Goal: Task Accomplishment & Management: Complete application form

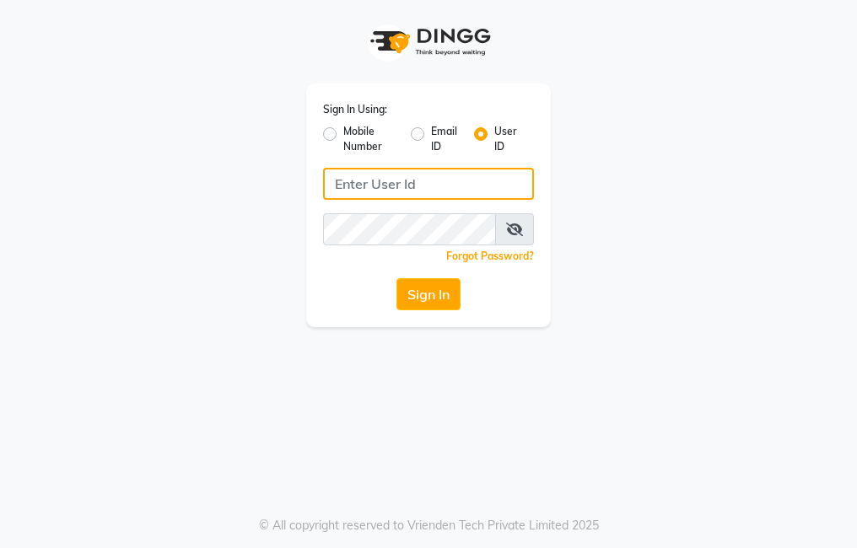
type input "trezasalon123"
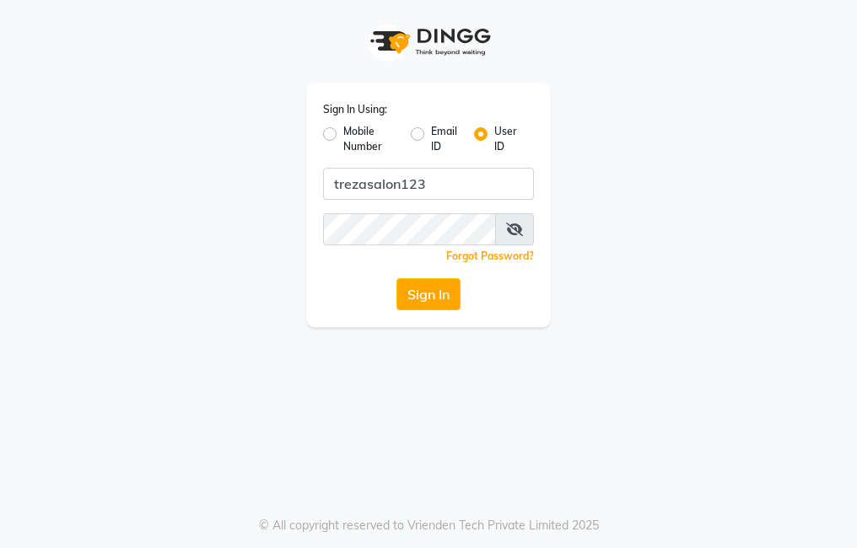
click at [444, 299] on button "Sign In" at bounding box center [428, 294] width 64 height 32
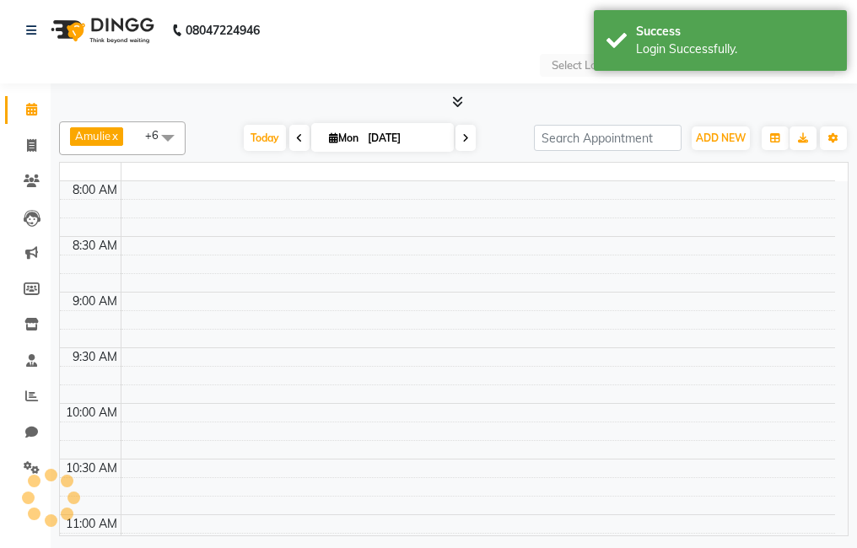
select select "en"
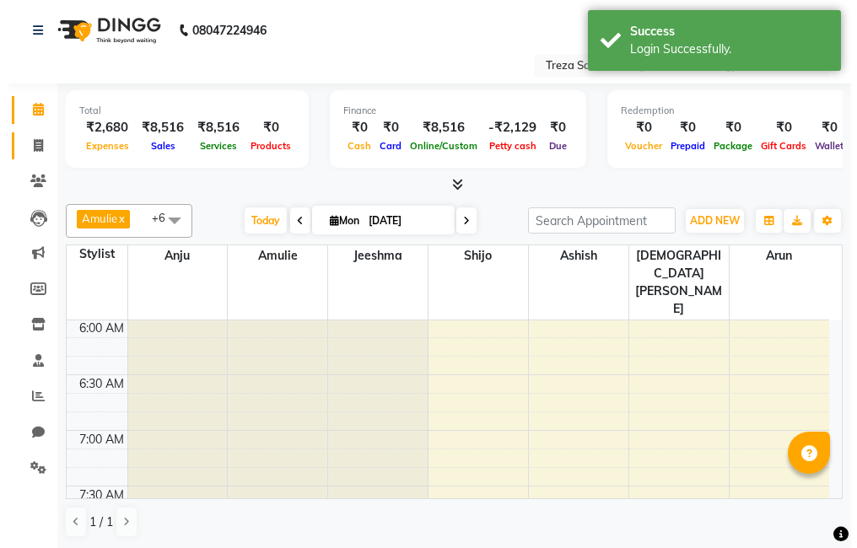
scroll to position [669, 0]
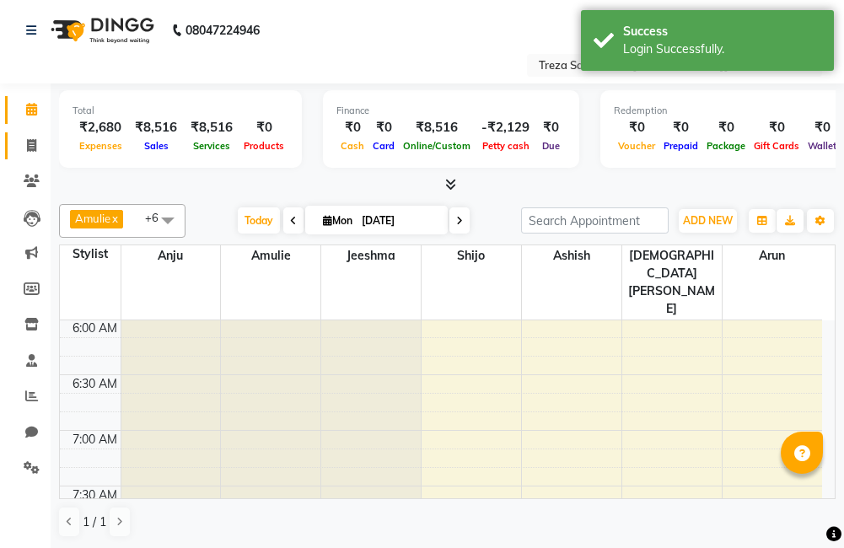
click at [40, 149] on span at bounding box center [32, 146] width 30 height 19
select select "service"
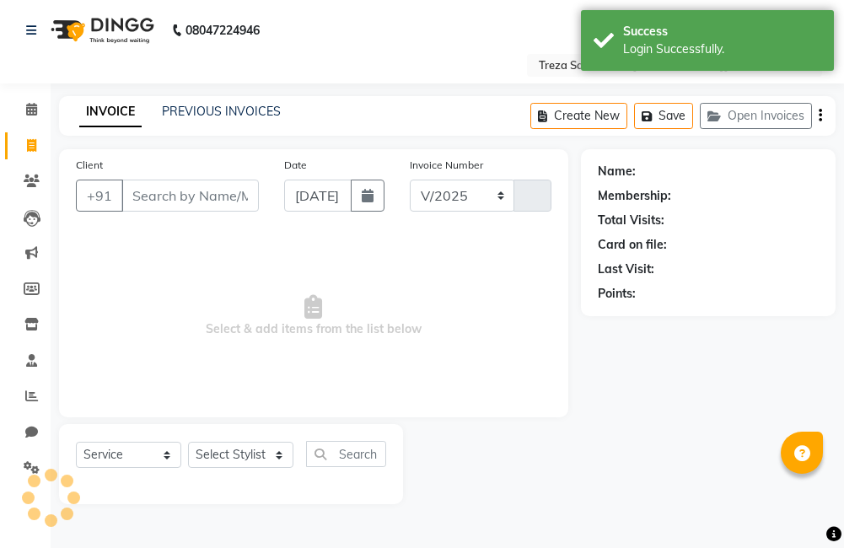
select select "7633"
type input "2501"
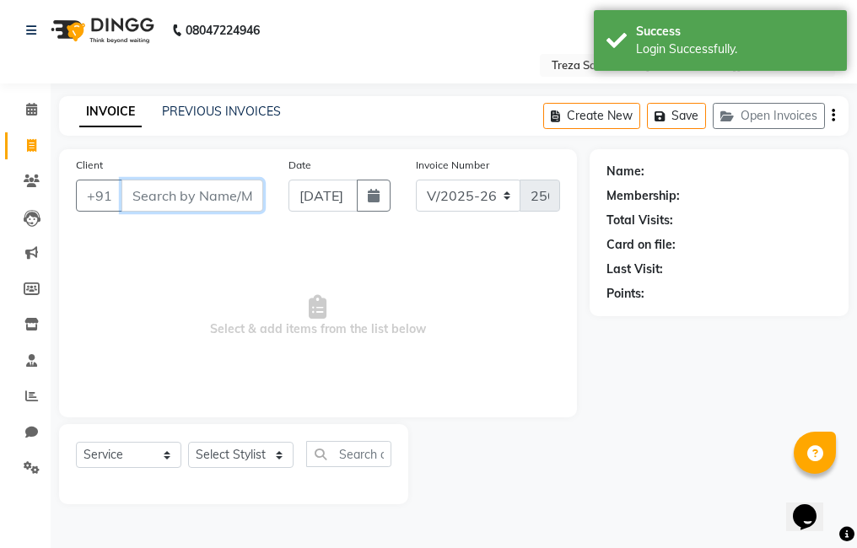
click at [154, 197] on input "Client" at bounding box center [192, 196] width 142 height 32
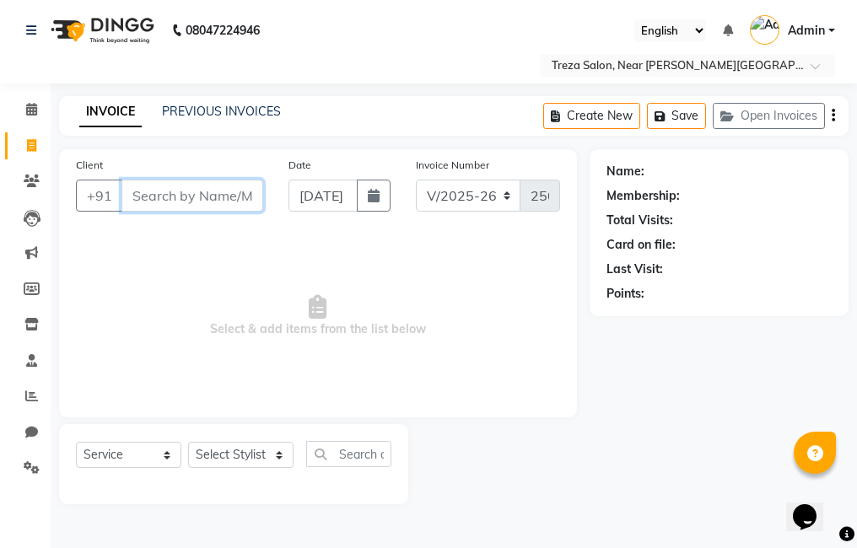
click at [196, 203] on input "Client" at bounding box center [192, 196] width 142 height 32
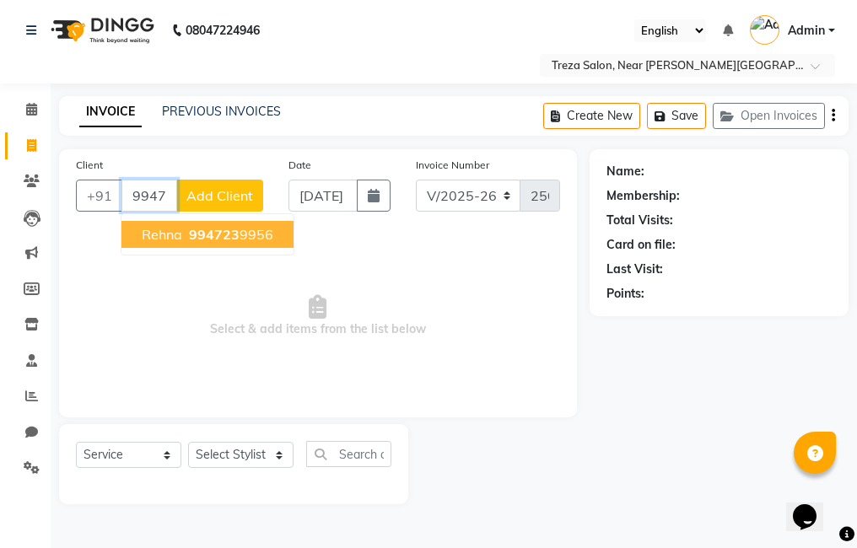
click at [183, 228] on button "Rehna 994723 9956" at bounding box center [207, 234] width 172 height 27
type input "9947239956"
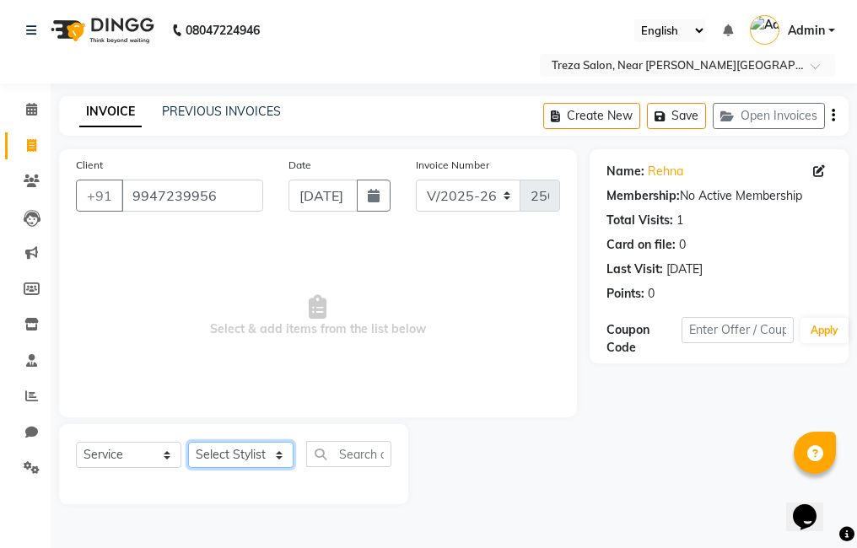
click at [250, 463] on select "Select Stylist [PERSON_NAME] Amulie Anju [PERSON_NAME] [PERSON_NAME] Jeeshma [P…" at bounding box center [240, 455] width 105 height 26
select select "67450"
click at [188, 442] on select "Select Stylist [PERSON_NAME] Amulie Anju [PERSON_NAME] [PERSON_NAME] Jeeshma [P…" at bounding box center [240, 455] width 105 height 26
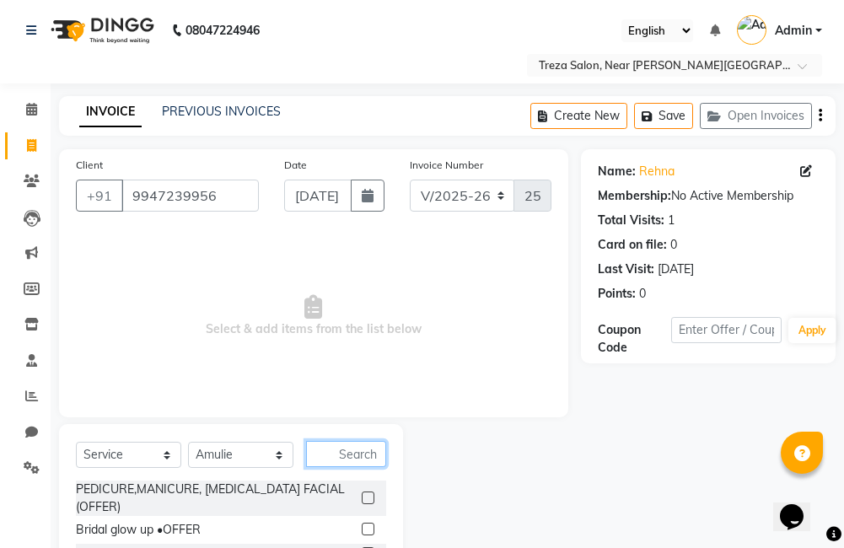
click at [341, 455] on input "text" at bounding box center [346, 454] width 80 height 26
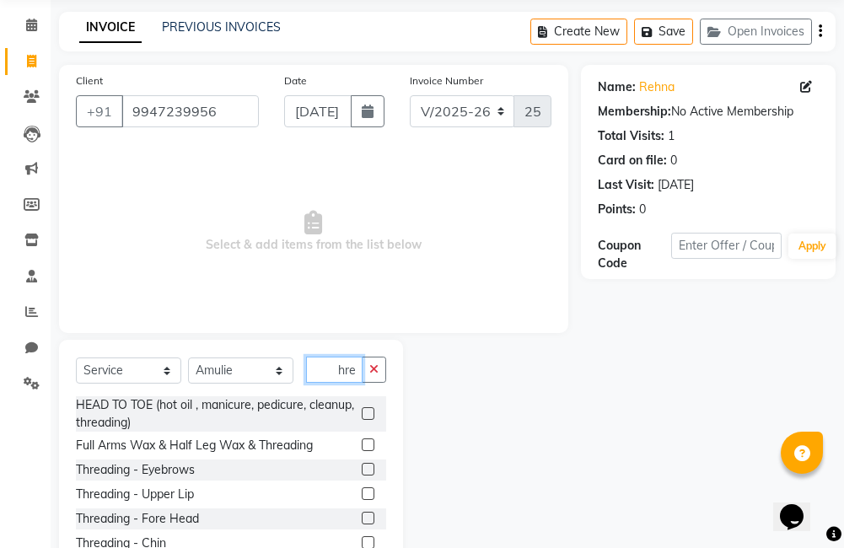
type input "thre"
click at [362, 462] on div at bounding box center [374, 470] width 24 height 21
click at [362, 489] on label at bounding box center [368, 493] width 13 height 13
click at [362, 489] on input "checkbox" at bounding box center [367, 494] width 11 height 11
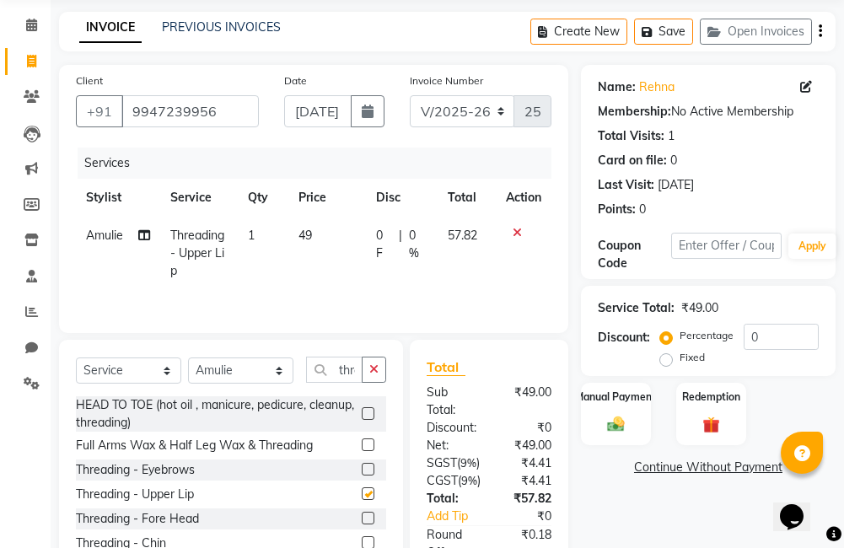
checkbox input "false"
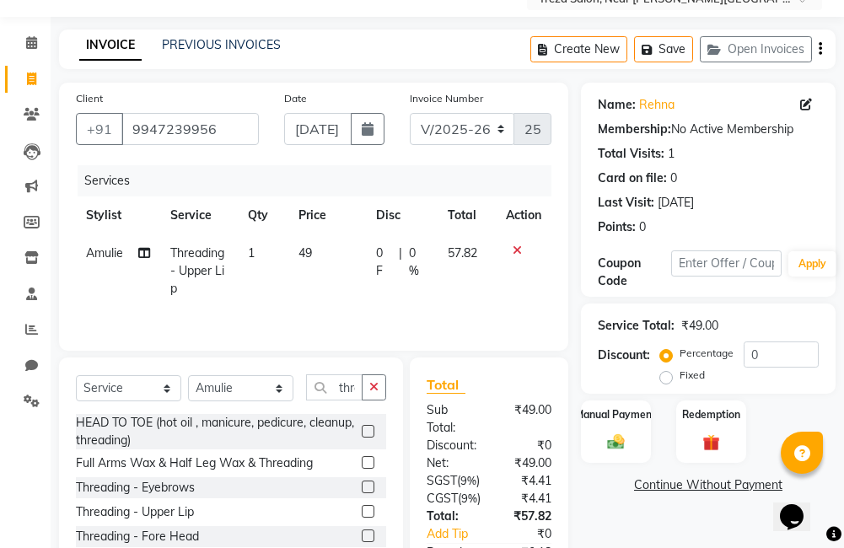
scroll to position [169, 0]
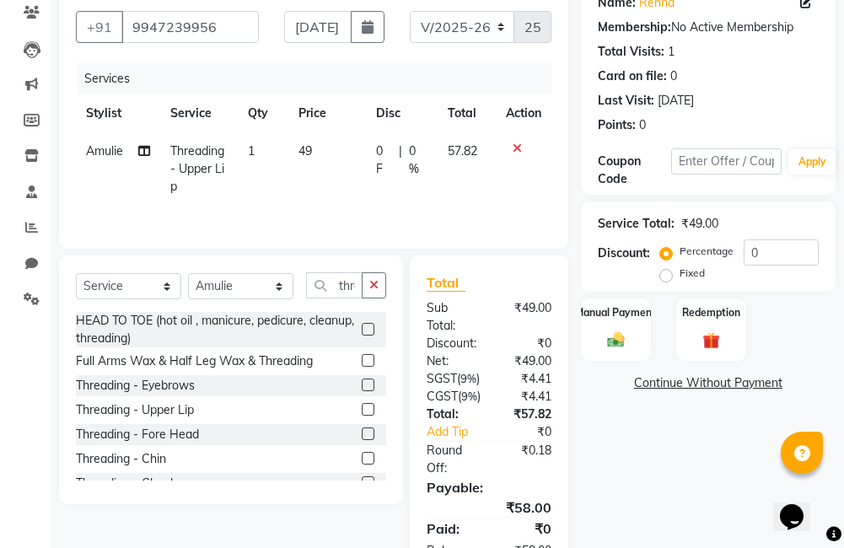
click at [362, 385] on label at bounding box center [368, 385] width 13 height 13
click at [362, 385] on input "checkbox" at bounding box center [367, 385] width 11 height 11
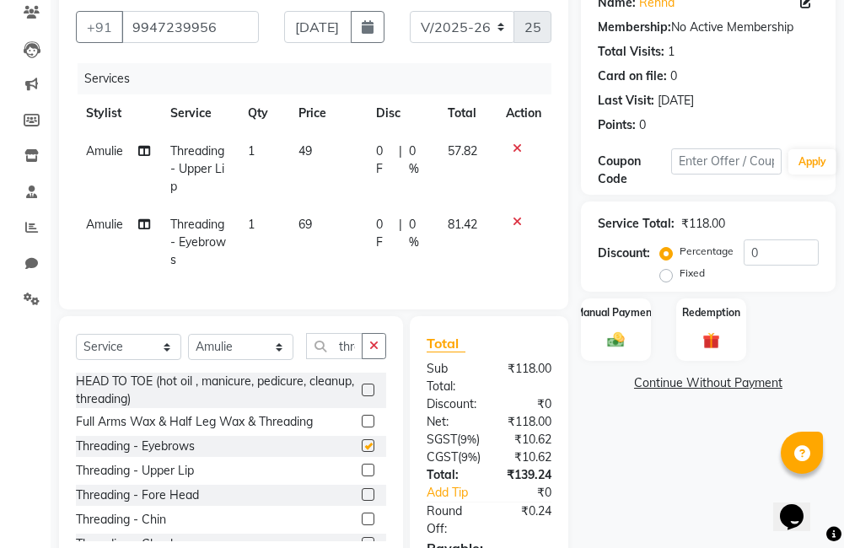
checkbox input "false"
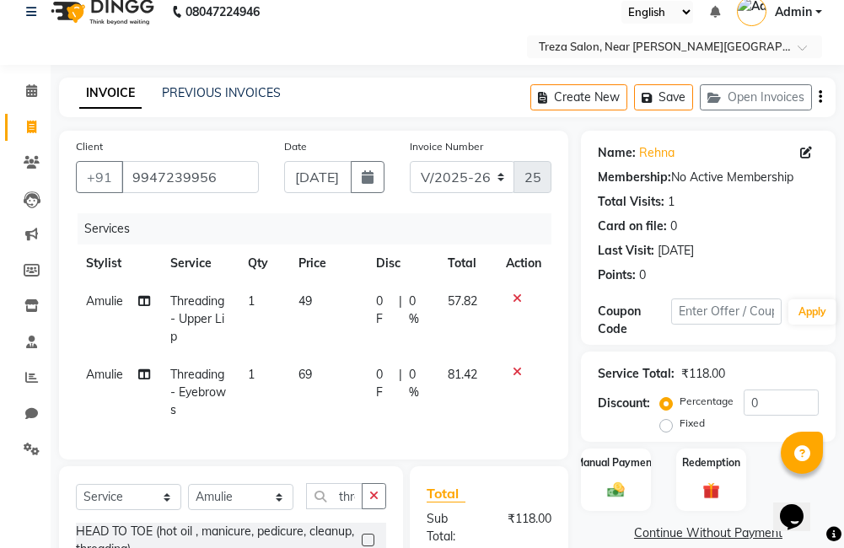
scroll to position [0, 0]
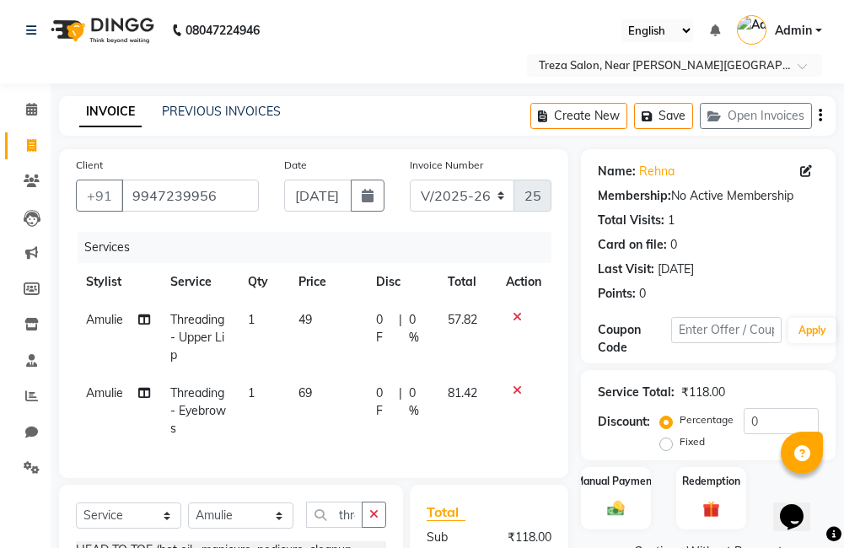
click at [820, 116] on icon "button" at bounding box center [820, 116] width 3 height 1
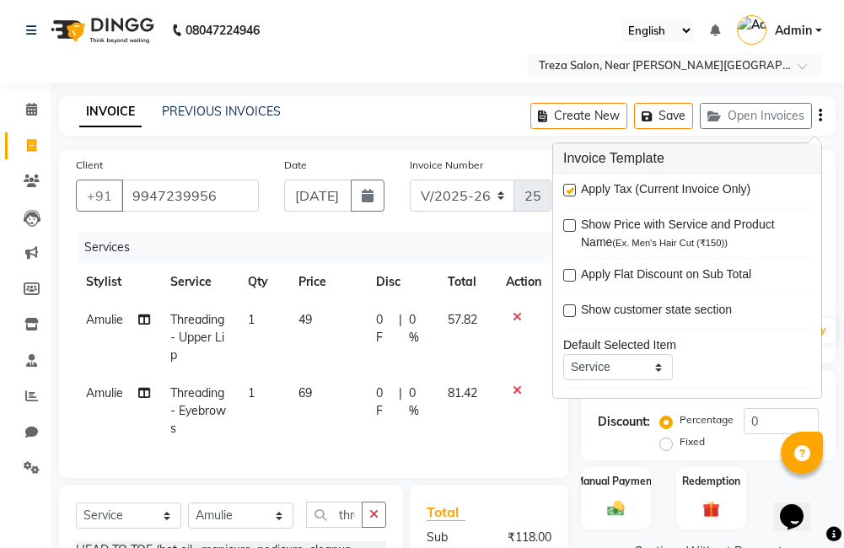
click at [568, 191] on label at bounding box center [569, 190] width 13 height 13
click at [568, 191] on input "checkbox" at bounding box center [568, 191] width 11 height 11
checkbox input "false"
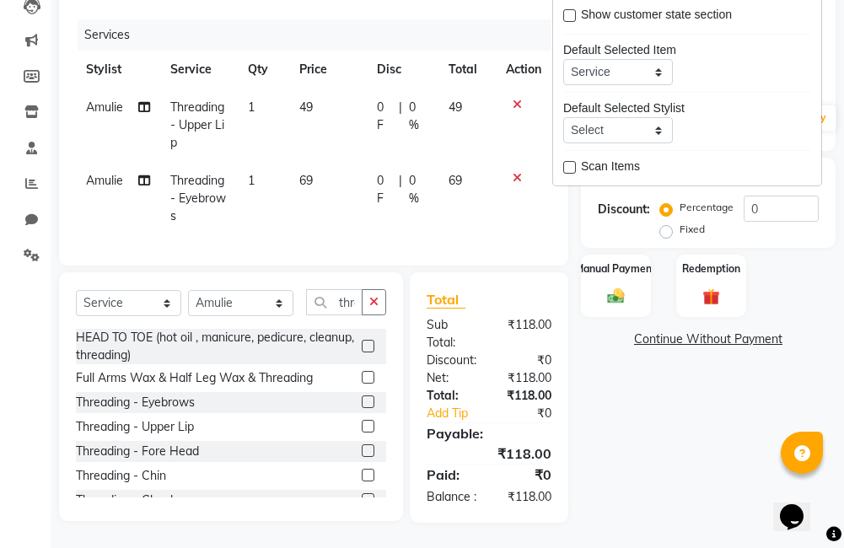
scroll to position [243, 0]
click at [623, 287] on img at bounding box center [616, 297] width 29 height 20
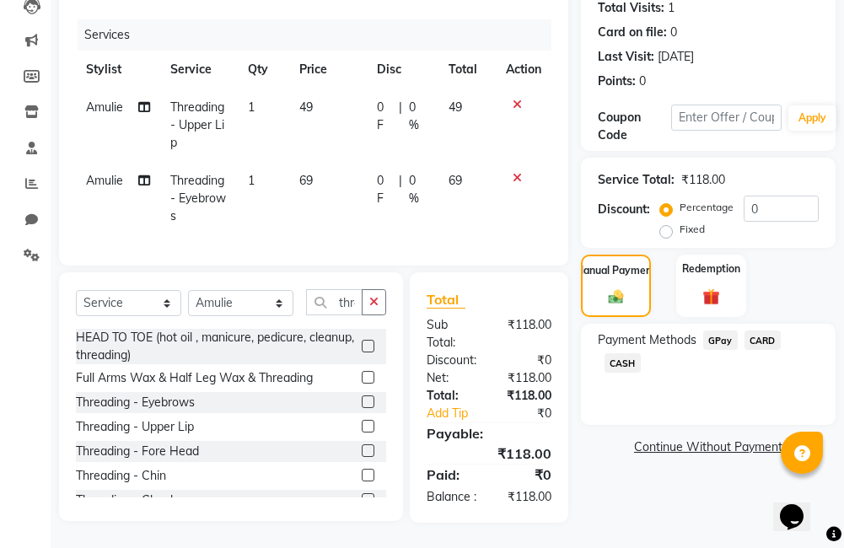
click at [724, 331] on span "GPay" at bounding box center [720, 340] width 35 height 19
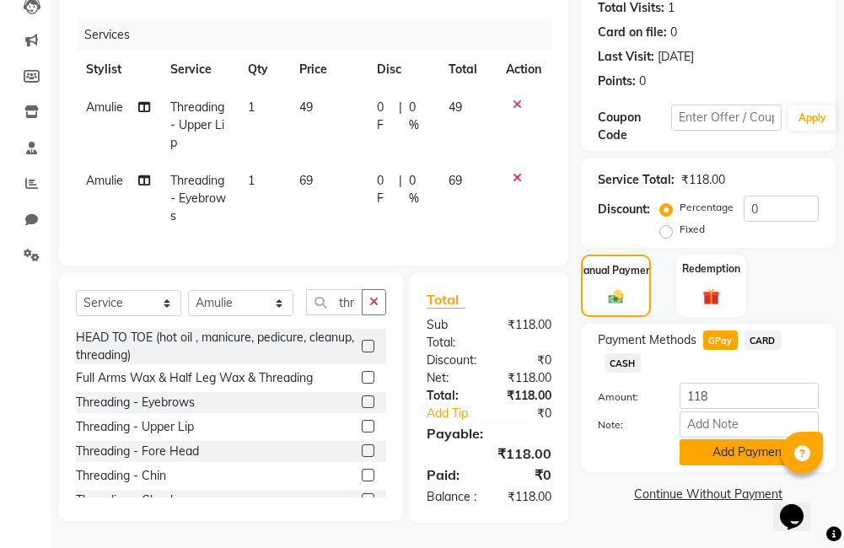
click at [733, 439] on button "Add Payment" at bounding box center [749, 452] width 139 height 26
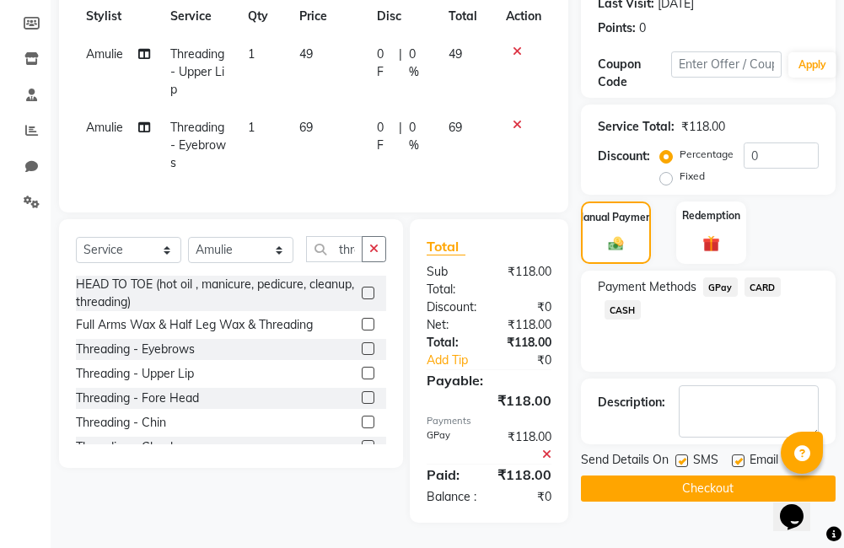
scroll to position [296, 0]
click at [678, 476] on button "Checkout" at bounding box center [708, 489] width 255 height 26
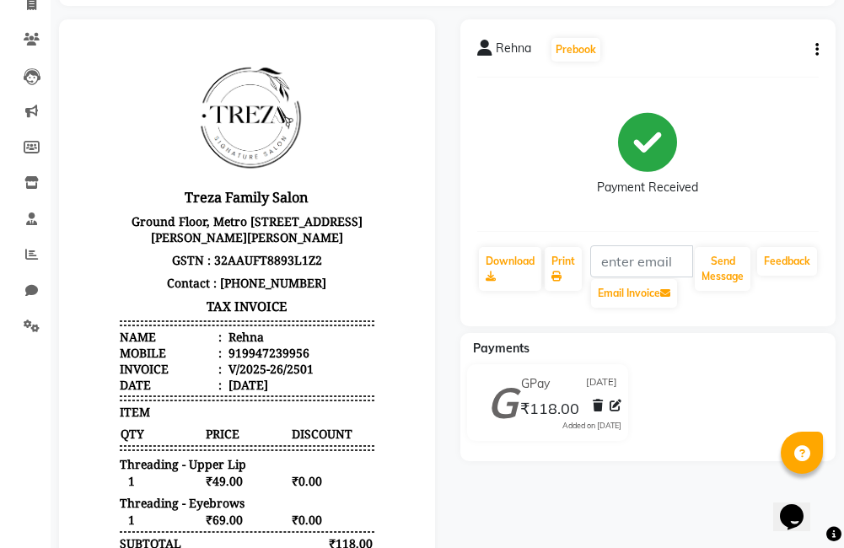
scroll to position [169, 0]
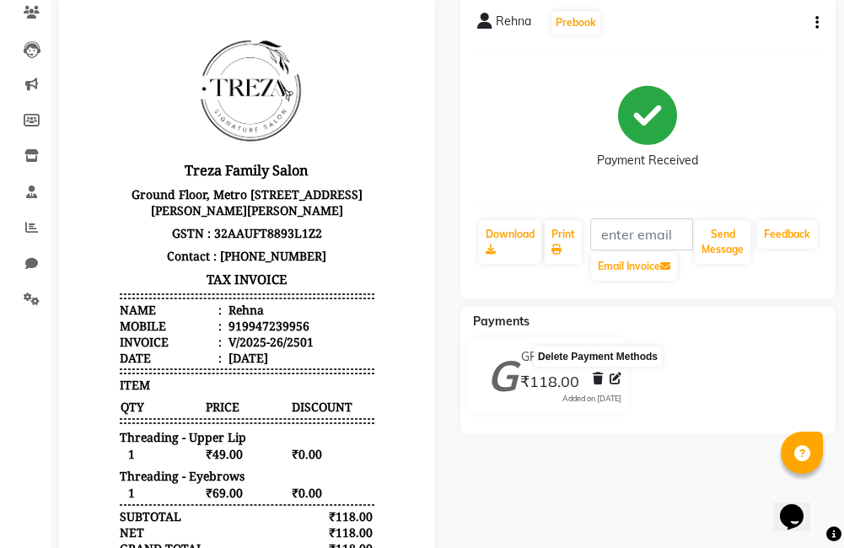
click at [597, 378] on icon at bounding box center [598, 379] width 10 height 12
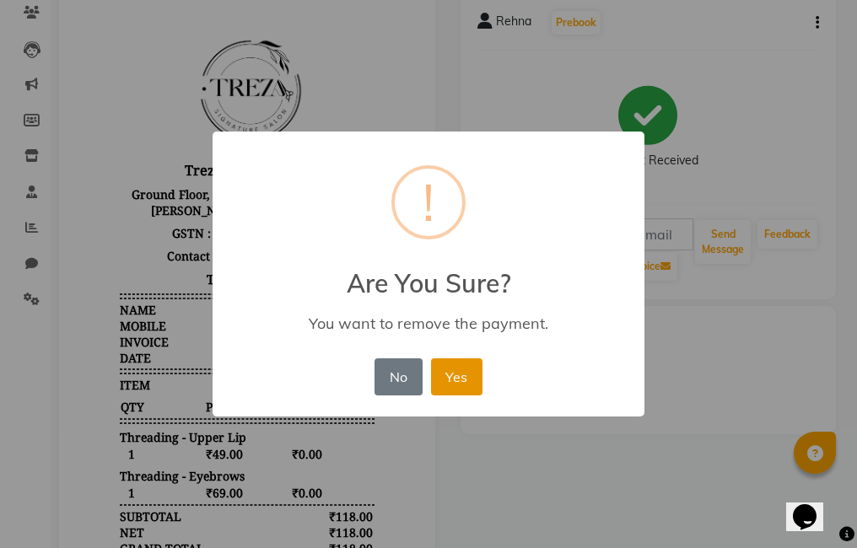
click at [449, 373] on button "Yes" at bounding box center [456, 376] width 51 height 37
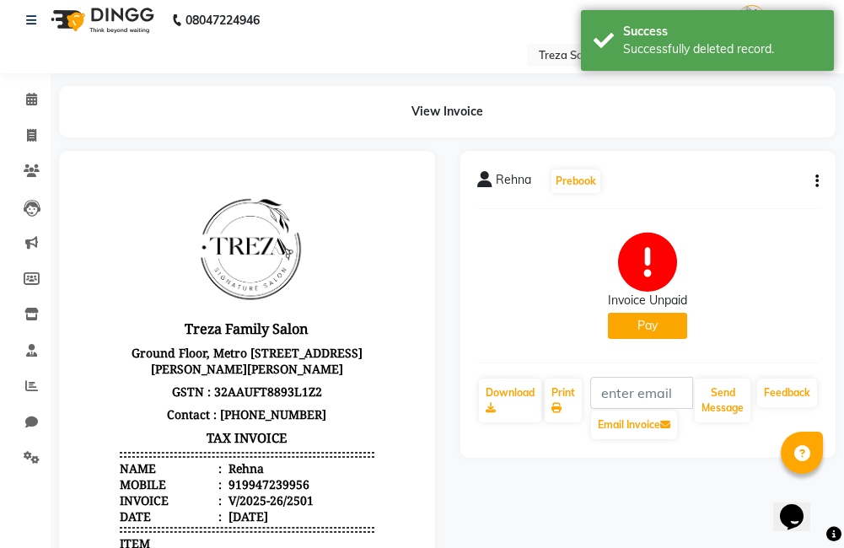
scroll to position [0, 0]
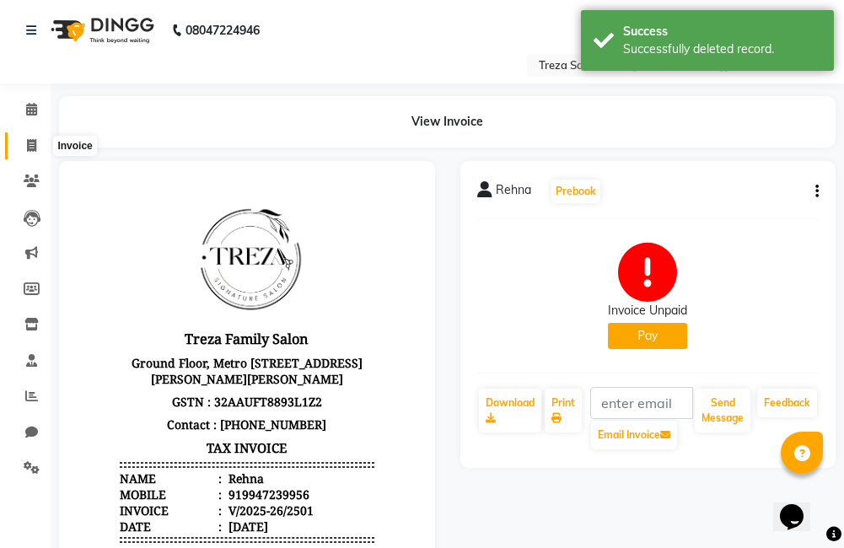
click at [35, 143] on icon at bounding box center [31, 145] width 9 height 13
select select "service"
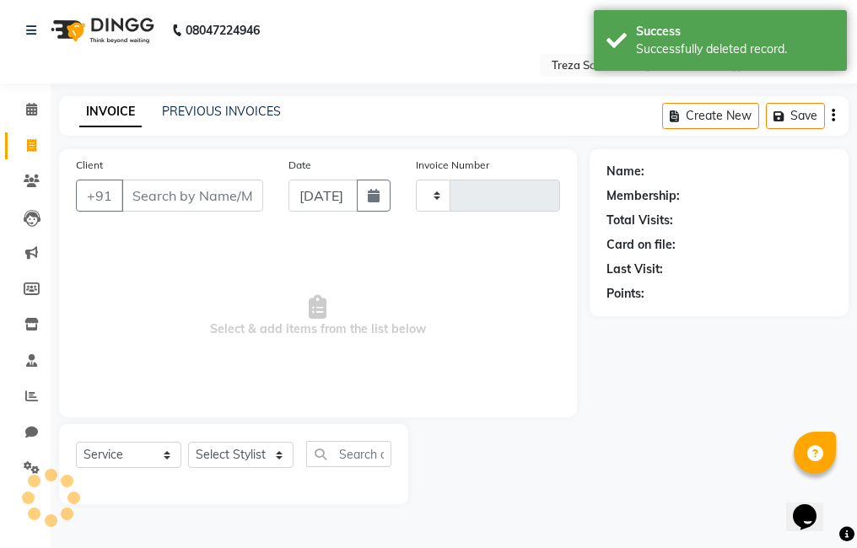
type input "2502"
select select "7633"
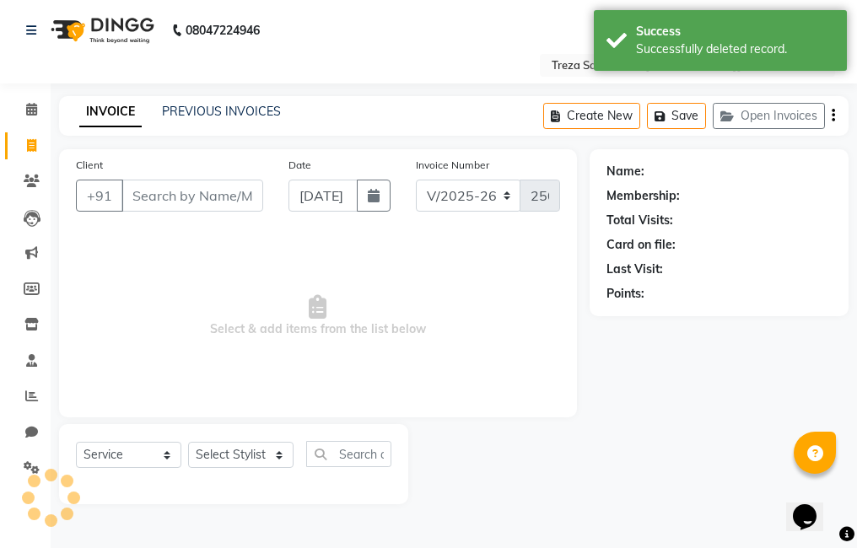
click at [190, 201] on input "Client" at bounding box center [192, 196] width 142 height 32
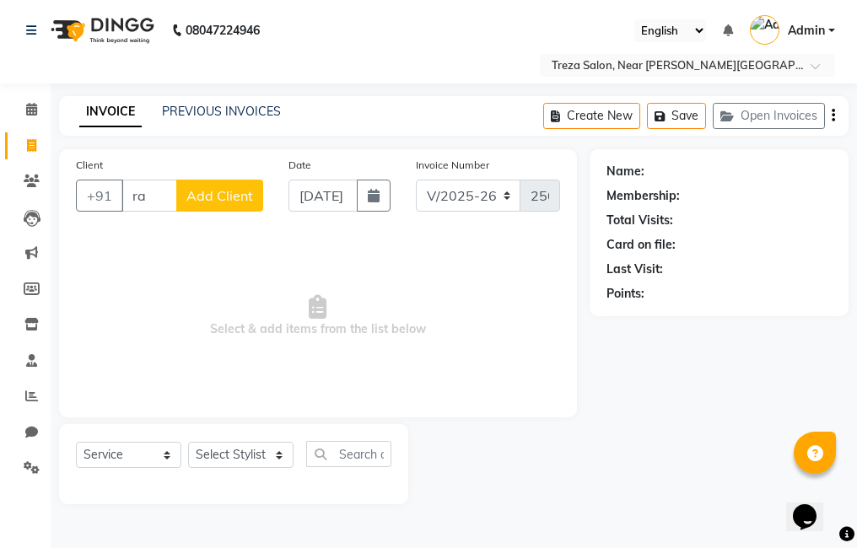
type input "r"
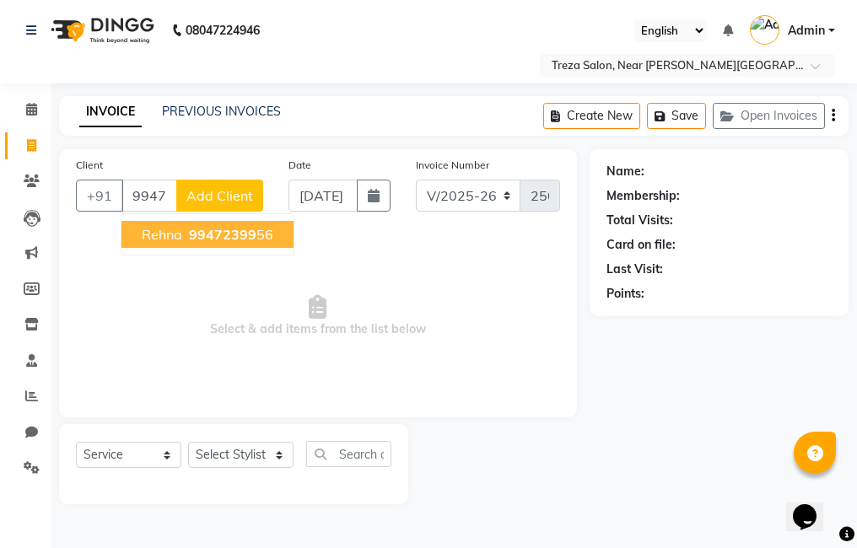
click at [177, 234] on span "Rehna" at bounding box center [162, 234] width 40 height 17
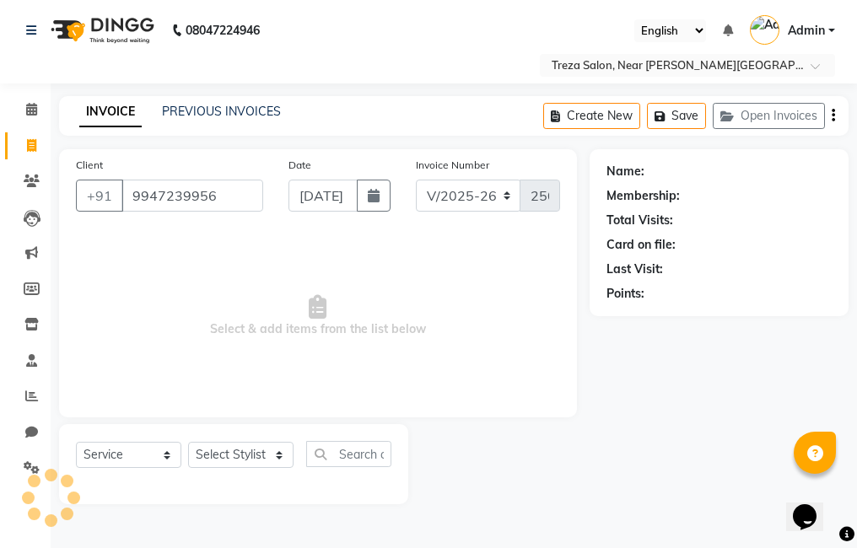
type input "9947239956"
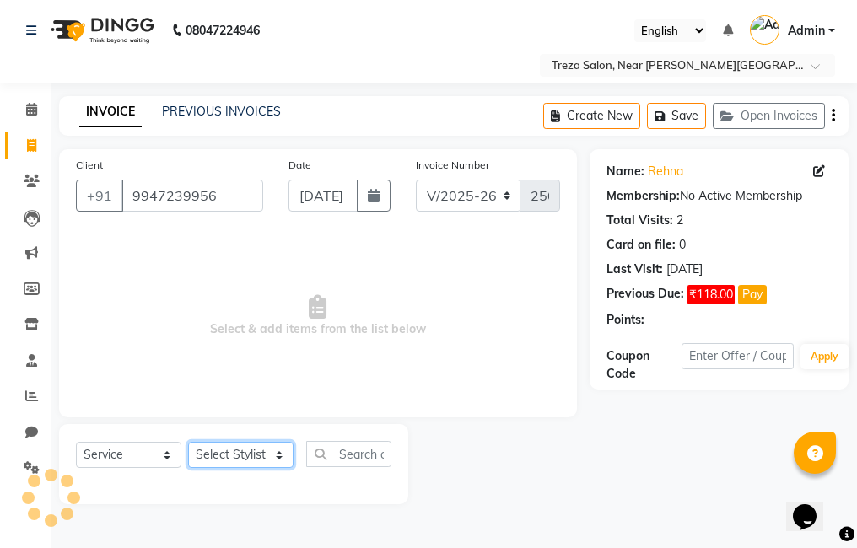
click at [266, 456] on select "Select Stylist [PERSON_NAME] Amulie Anju [PERSON_NAME] [PERSON_NAME] Jeeshma [P…" at bounding box center [240, 455] width 105 height 26
select select "67450"
click at [188, 442] on select "Select Stylist [PERSON_NAME] Amulie Anju [PERSON_NAME] [PERSON_NAME] Jeeshma [P…" at bounding box center [240, 455] width 105 height 26
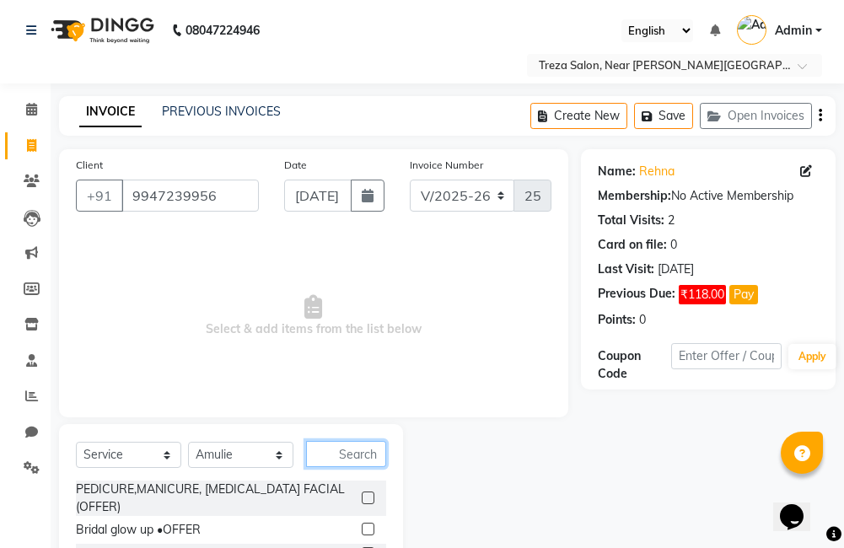
click at [364, 462] on input "text" at bounding box center [346, 454] width 80 height 26
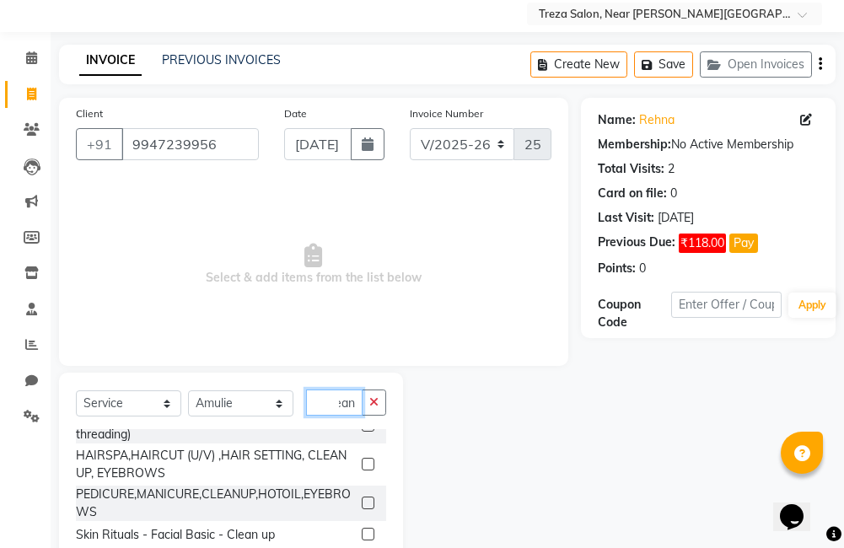
scroll to position [150, 0]
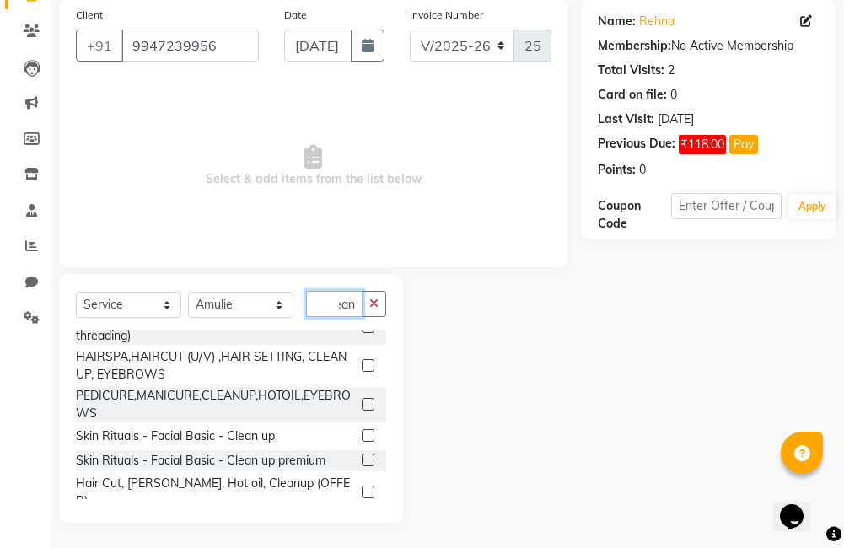
type input "clean"
click at [362, 431] on label at bounding box center [368, 435] width 13 height 13
click at [362, 431] on input "checkbox" at bounding box center [367, 436] width 11 height 11
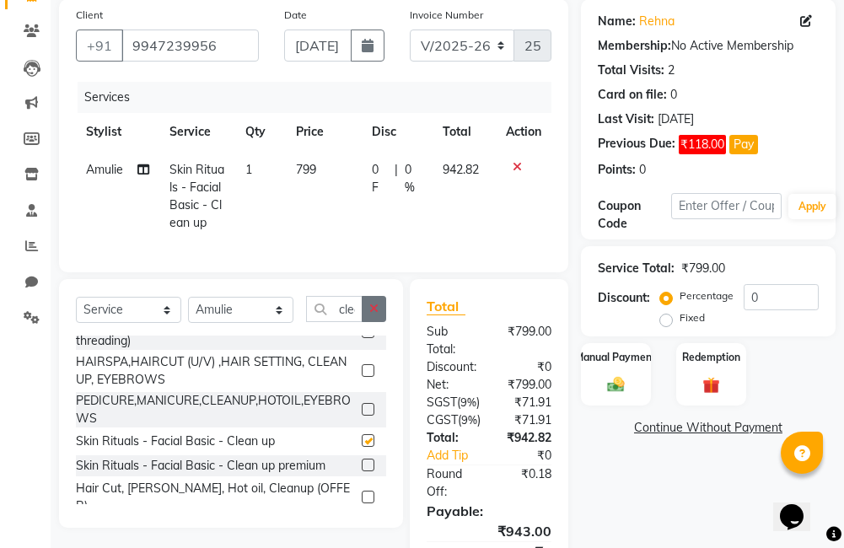
checkbox input "false"
click at [370, 315] on icon "button" at bounding box center [373, 309] width 9 height 12
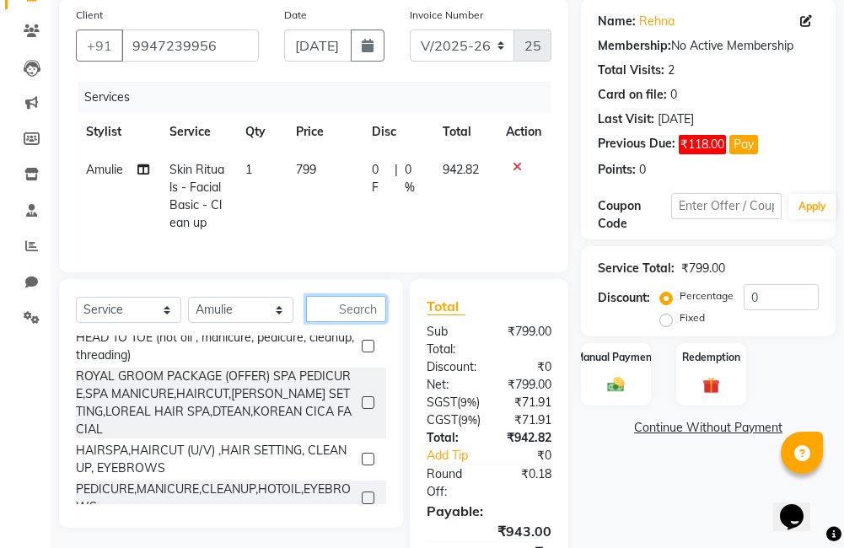
click at [347, 321] on input "text" at bounding box center [346, 309] width 80 height 26
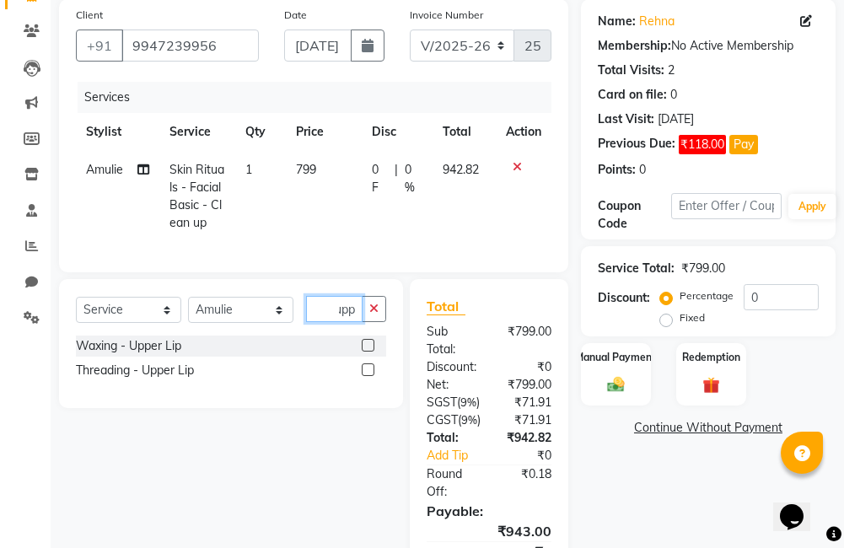
scroll to position [0, 11]
type input "uppe"
click at [369, 376] on label at bounding box center [368, 370] width 13 height 13
click at [369, 376] on input "checkbox" at bounding box center [367, 370] width 11 height 11
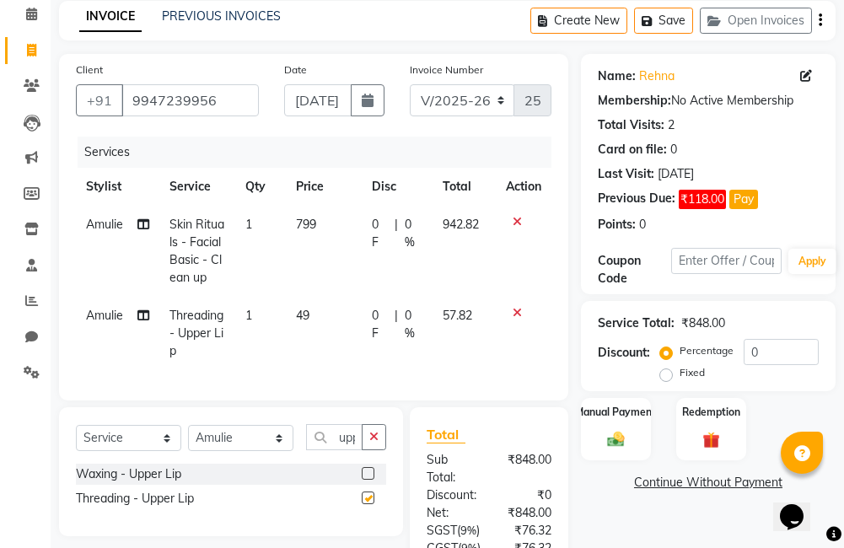
checkbox input "false"
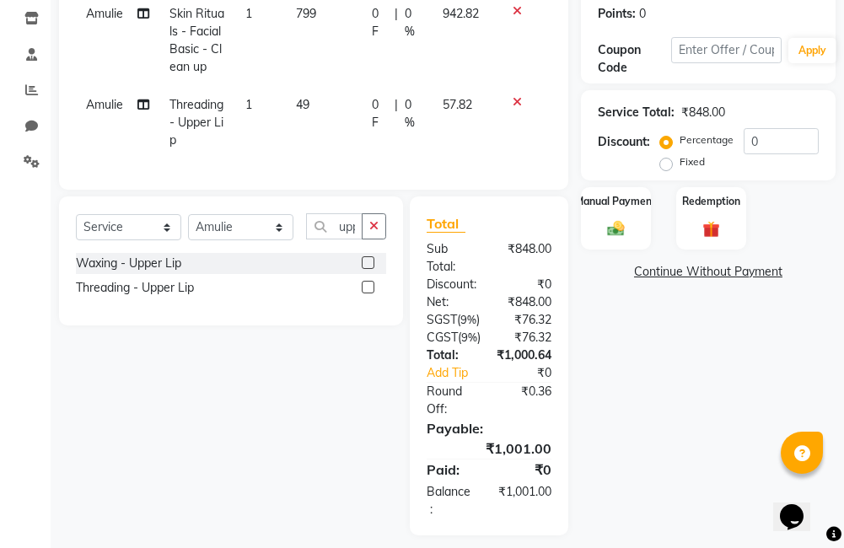
scroll to position [367, 0]
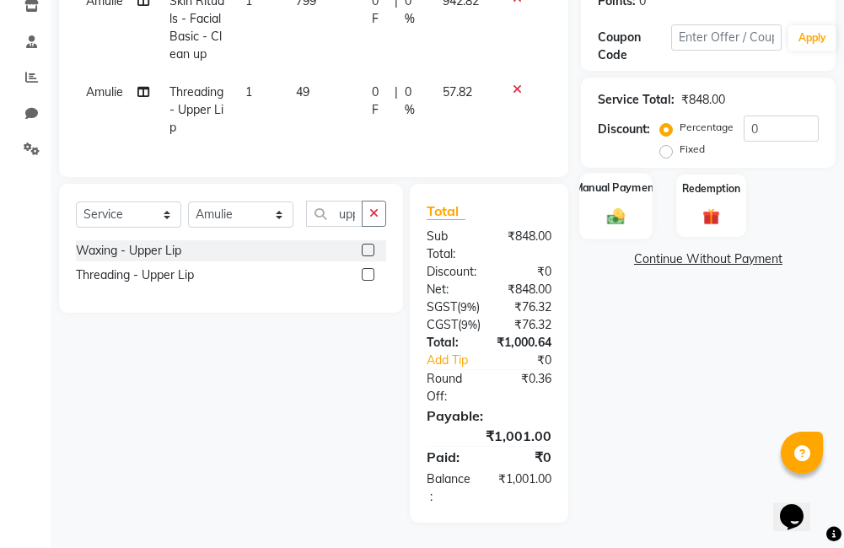
click at [606, 173] on div "Manual Payment" at bounding box center [615, 206] width 73 height 66
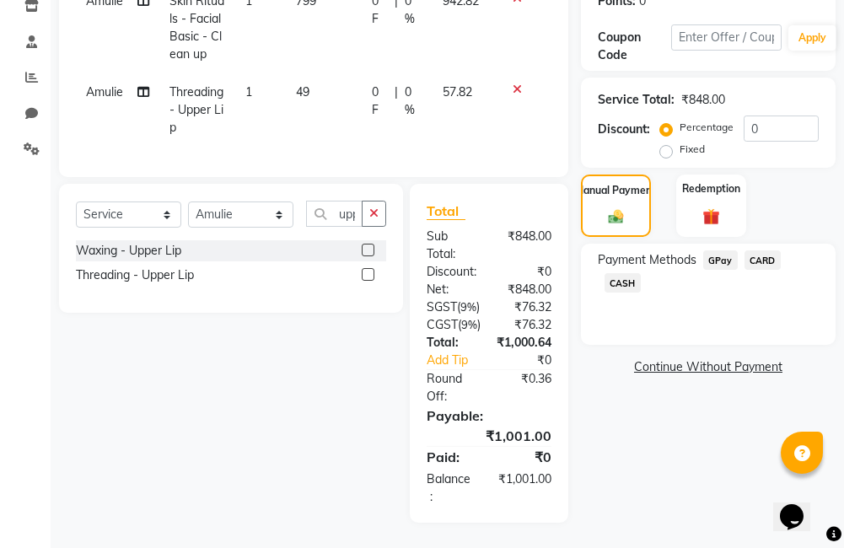
click at [731, 250] on span "GPay" at bounding box center [720, 259] width 35 height 19
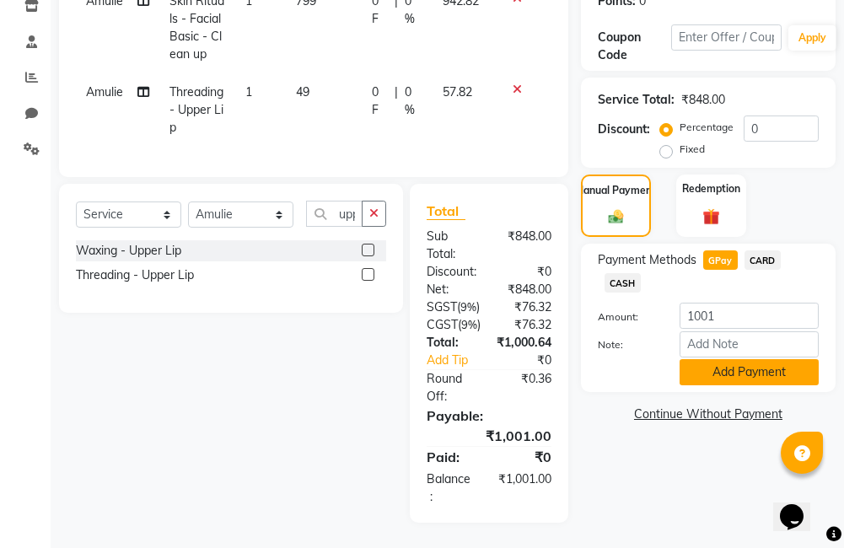
click at [727, 359] on button "Add Payment" at bounding box center [749, 372] width 139 height 26
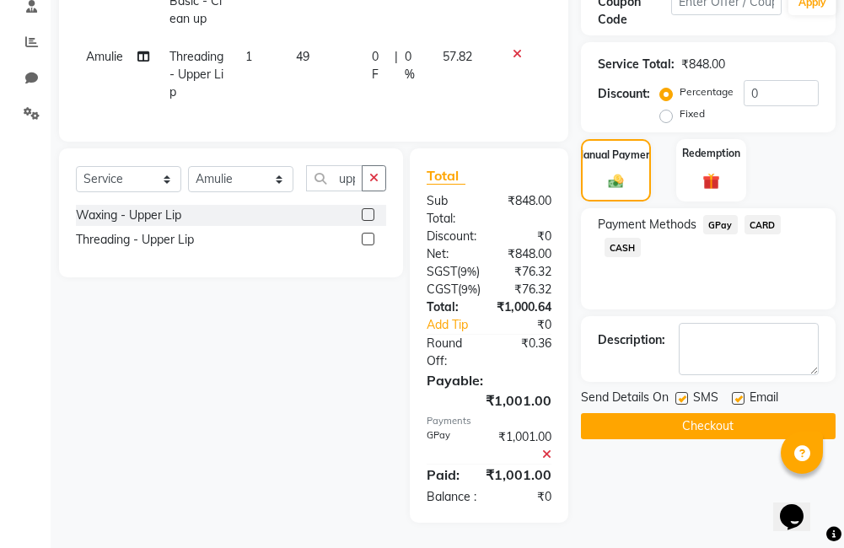
click at [684, 415] on button "Checkout" at bounding box center [708, 426] width 255 height 26
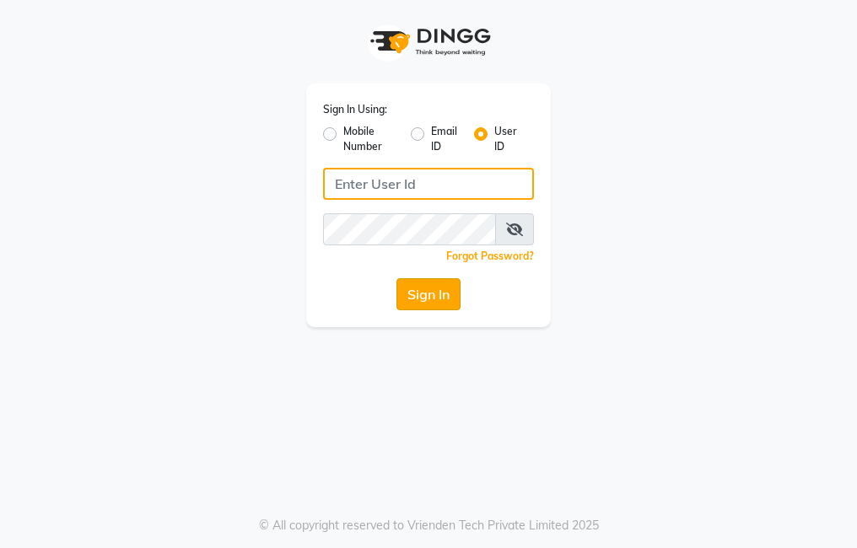
type input "trezasalon123"
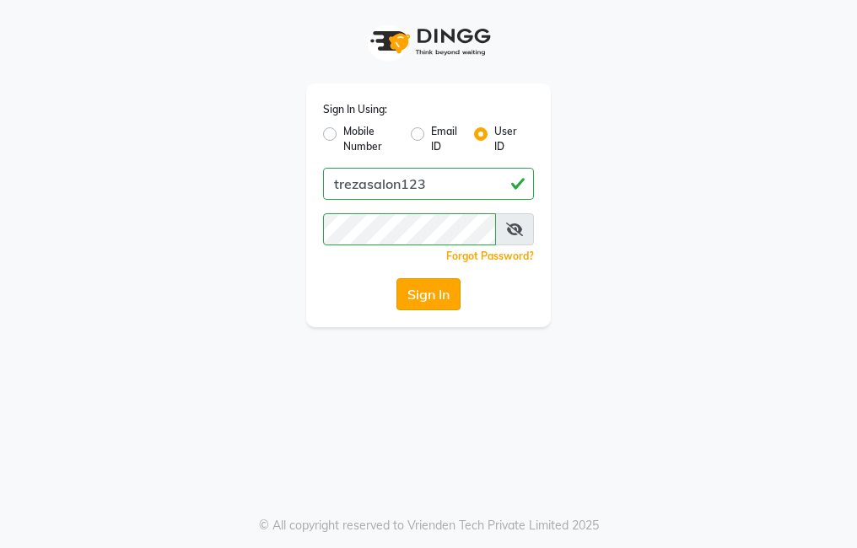
click at [442, 288] on button "Sign In" at bounding box center [428, 294] width 64 height 32
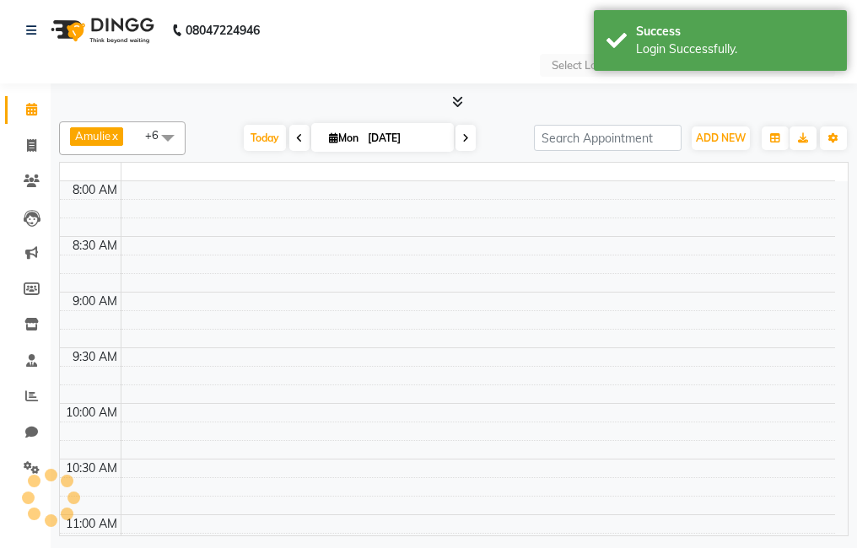
select select "en"
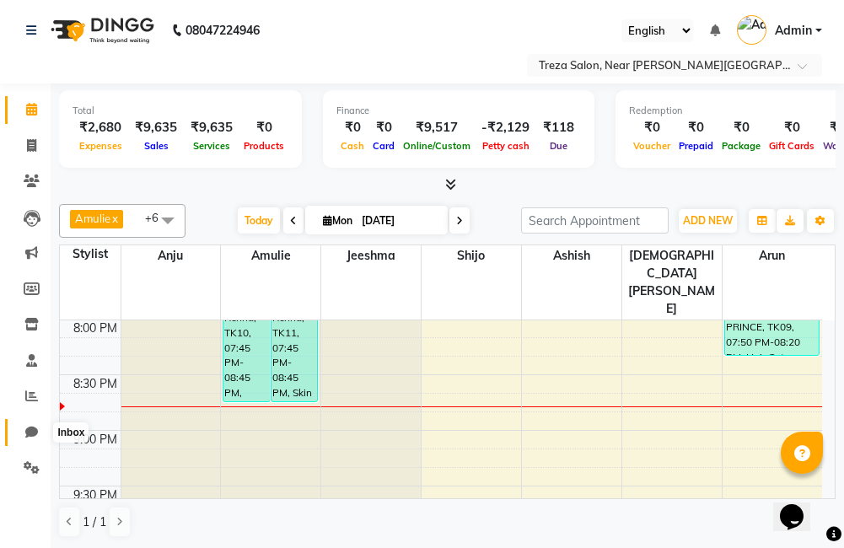
click at [36, 423] on span at bounding box center [32, 432] width 30 height 19
select select "100"
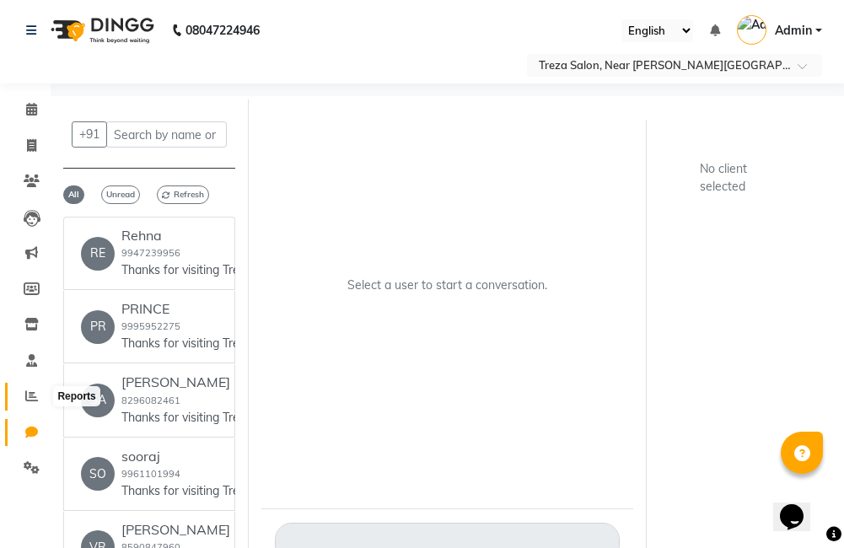
click at [39, 399] on span at bounding box center [32, 396] width 30 height 19
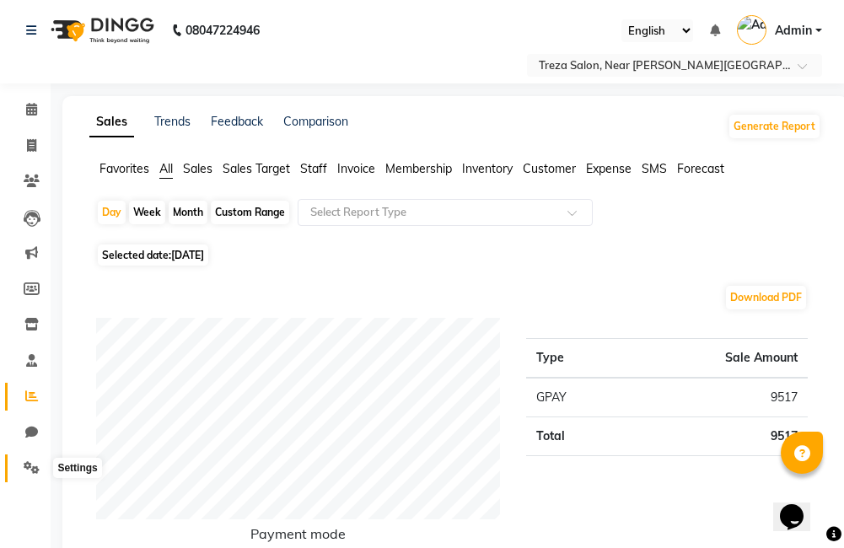
click at [24, 460] on span at bounding box center [32, 468] width 30 height 19
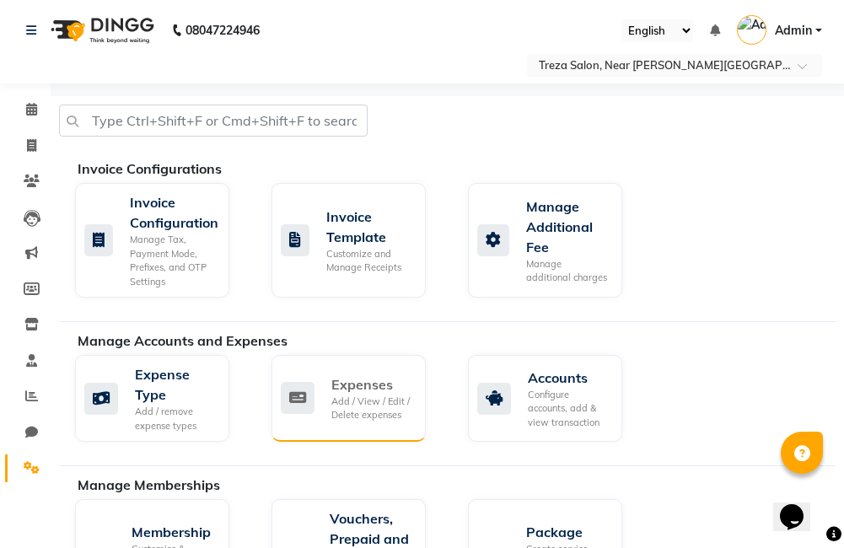
click at [337, 388] on div "Expenses" at bounding box center [371, 384] width 81 height 20
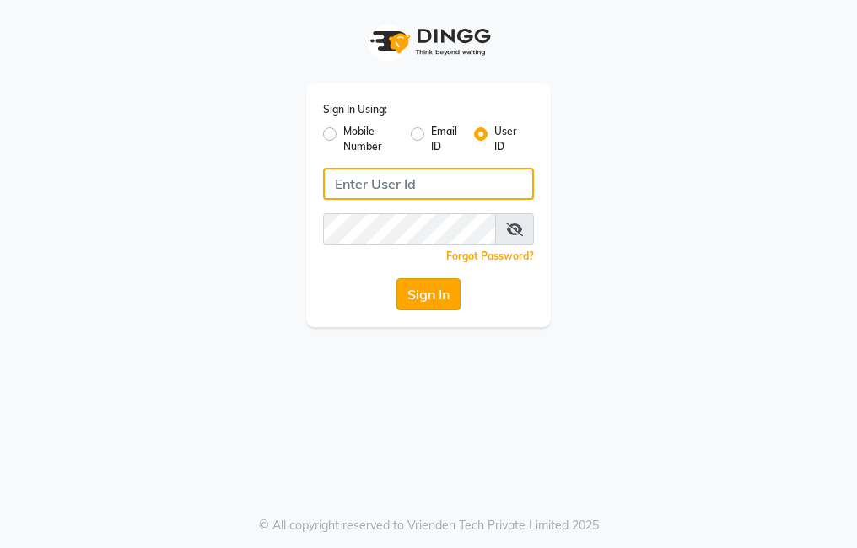
type input "trezasalon123"
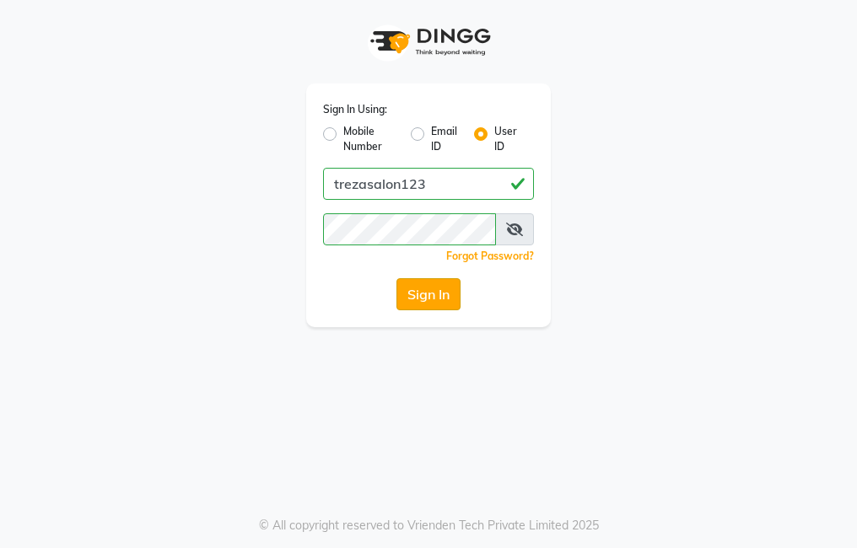
click at [447, 292] on button "Sign In" at bounding box center [428, 294] width 64 height 32
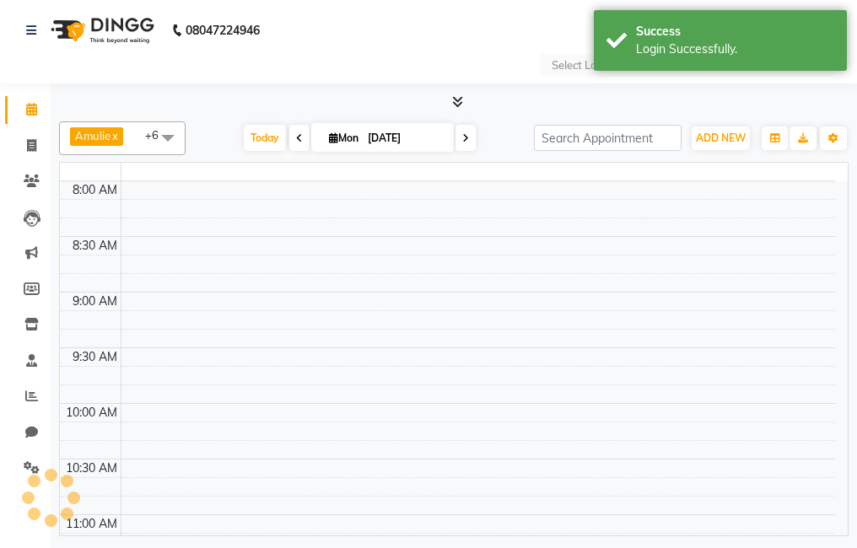
select select "en"
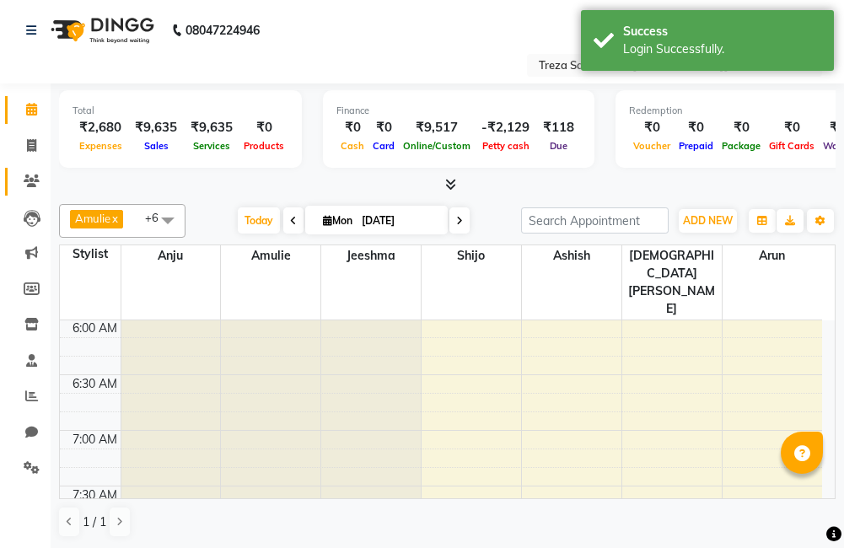
scroll to position [669, 0]
click at [33, 172] on span at bounding box center [32, 181] width 30 height 19
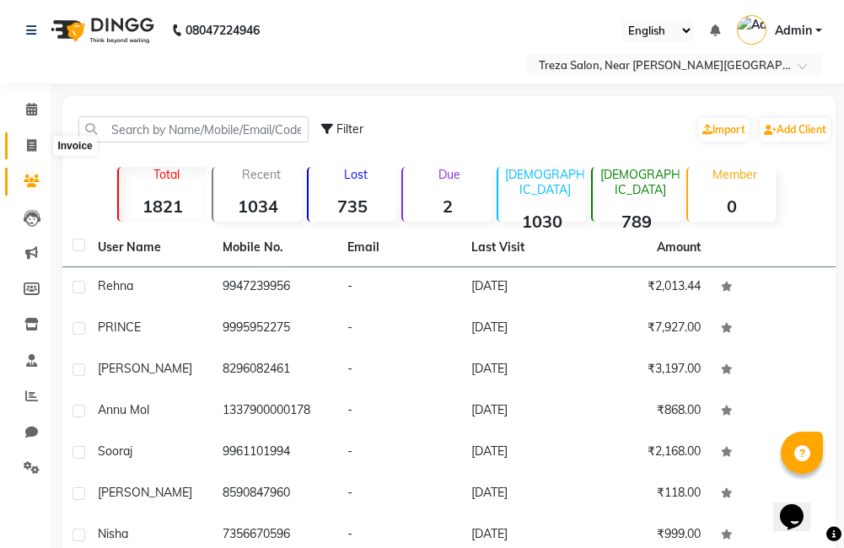
click at [39, 150] on span at bounding box center [32, 146] width 30 height 19
select select "service"
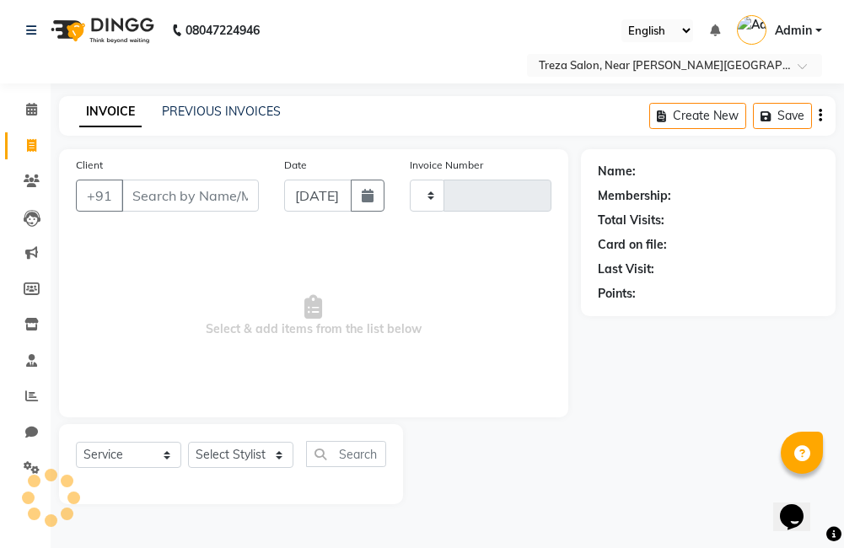
type input "2503"
select select "7633"
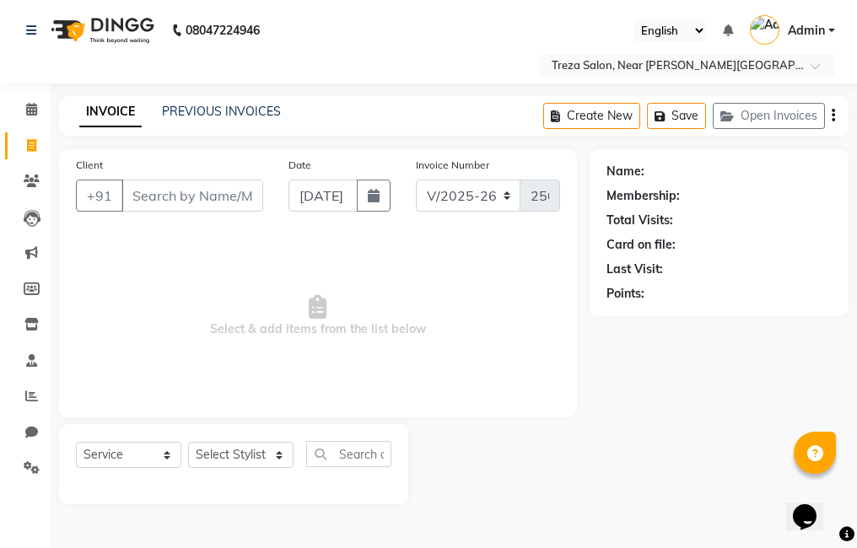
click at [205, 205] on input "Client" at bounding box center [192, 196] width 142 height 32
click at [162, 195] on input "7034806896" at bounding box center [149, 196] width 56 height 32
type input "7034806896"
click at [220, 200] on span "Add Client" at bounding box center [219, 195] width 67 height 17
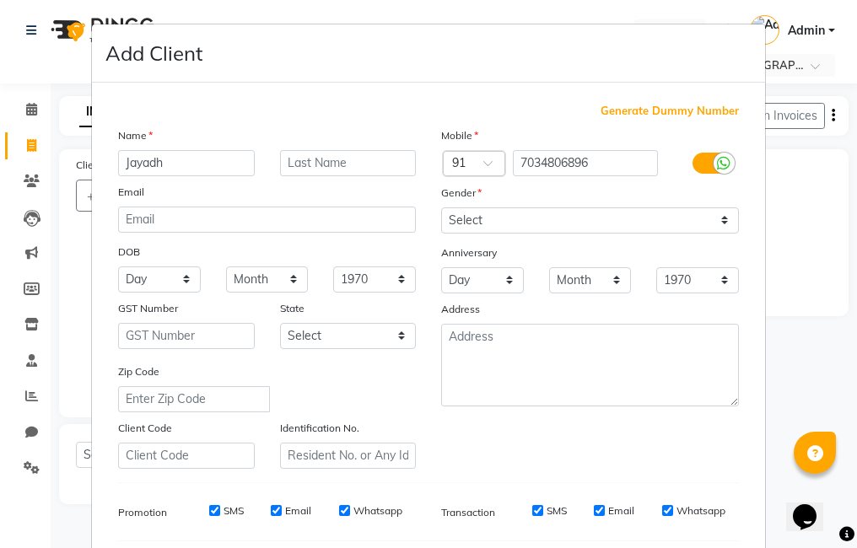
type input "Jayadh"
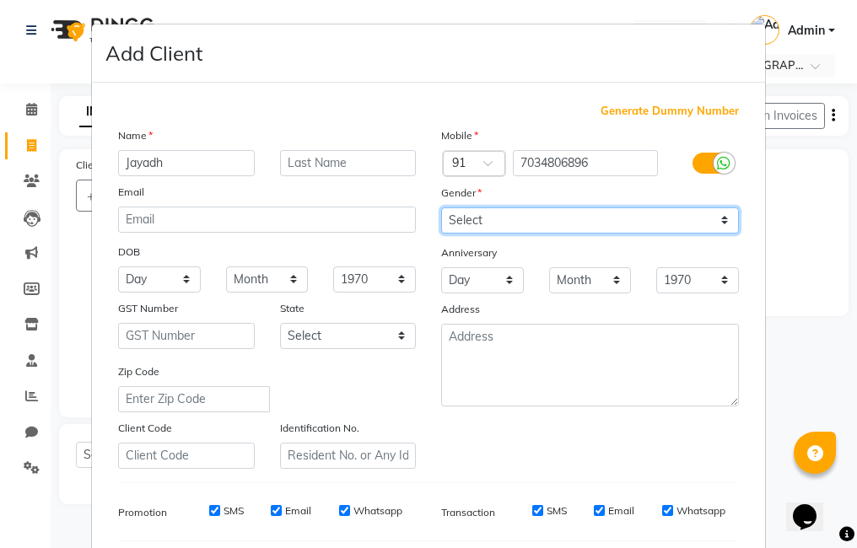
click at [488, 223] on select "Select [DEMOGRAPHIC_DATA] [DEMOGRAPHIC_DATA] Other Prefer Not To Say" at bounding box center [590, 220] width 298 height 26
select select "[DEMOGRAPHIC_DATA]"
click at [441, 207] on select "Select [DEMOGRAPHIC_DATA] [DEMOGRAPHIC_DATA] Other Prefer Not To Say" at bounding box center [590, 220] width 298 height 26
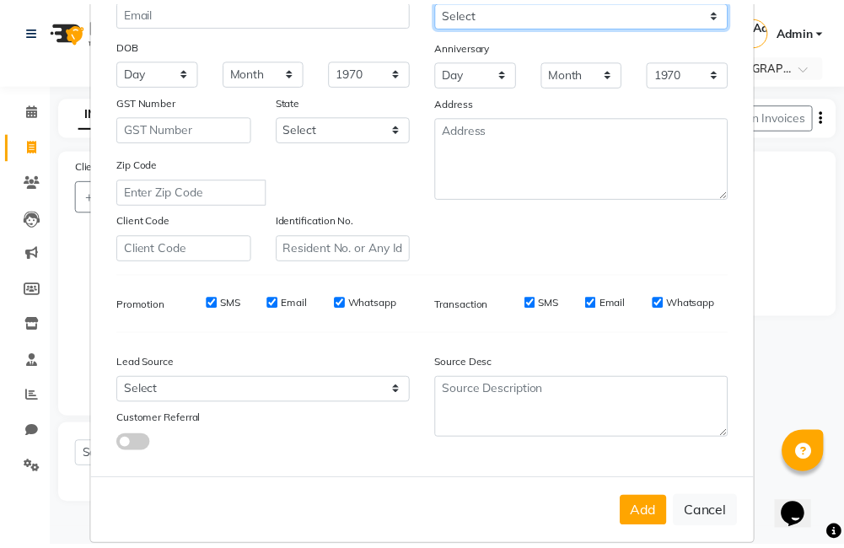
scroll to position [230, 0]
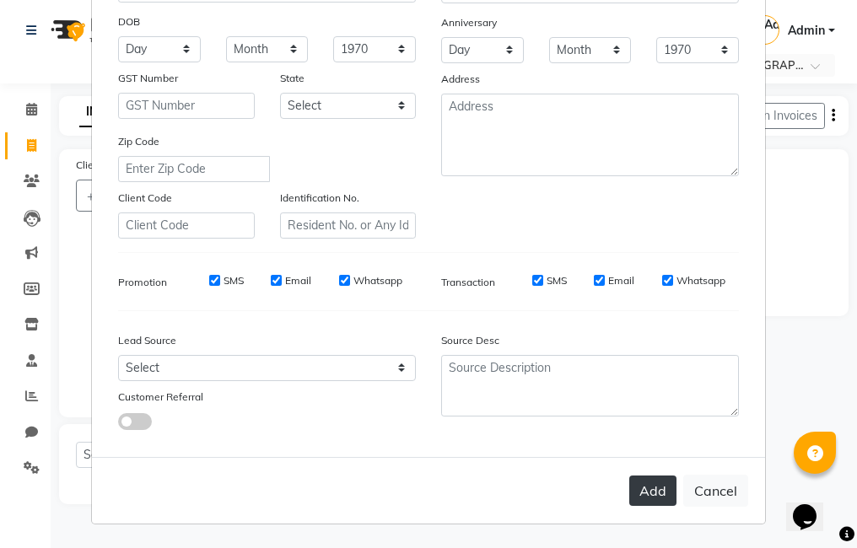
click at [646, 486] on button "Add" at bounding box center [652, 491] width 47 height 30
select select
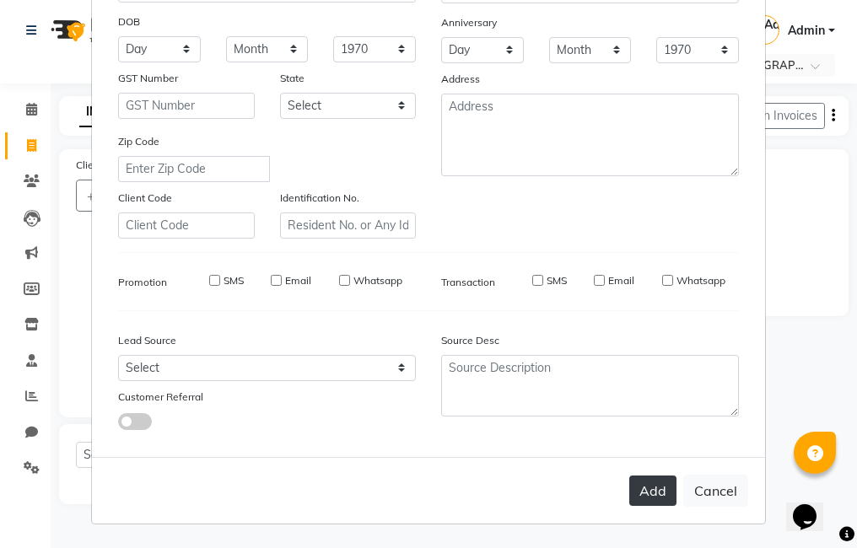
select select
checkbox input "false"
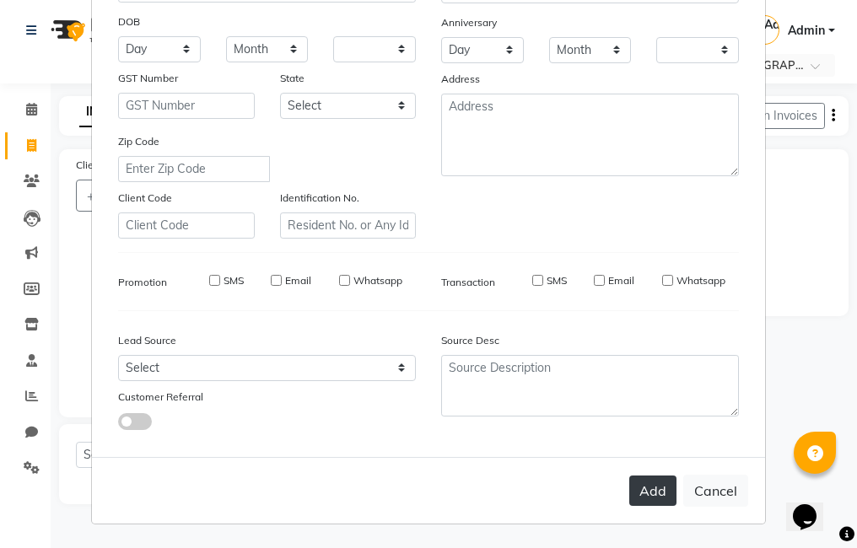
checkbox input "false"
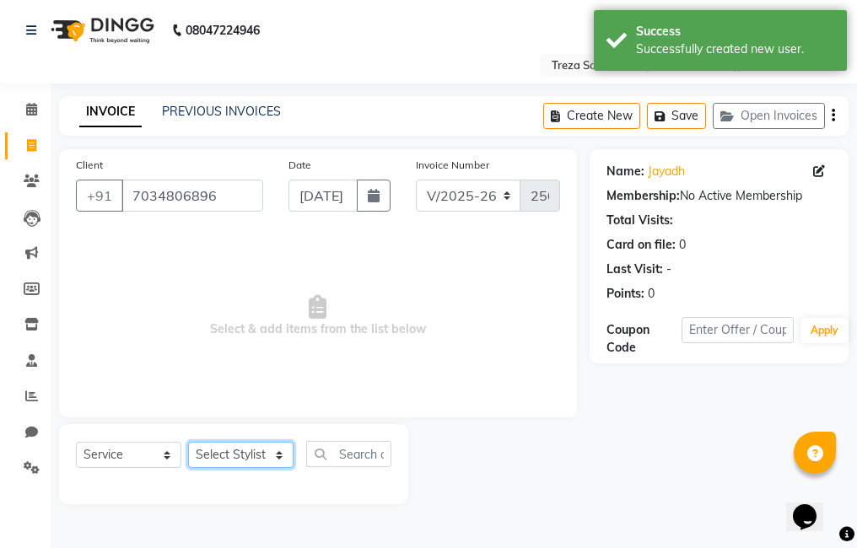
click at [231, 458] on select "Select Stylist [PERSON_NAME] Amulie Anju [PERSON_NAME] [PERSON_NAME] Jeeshma [P…" at bounding box center [240, 455] width 105 height 26
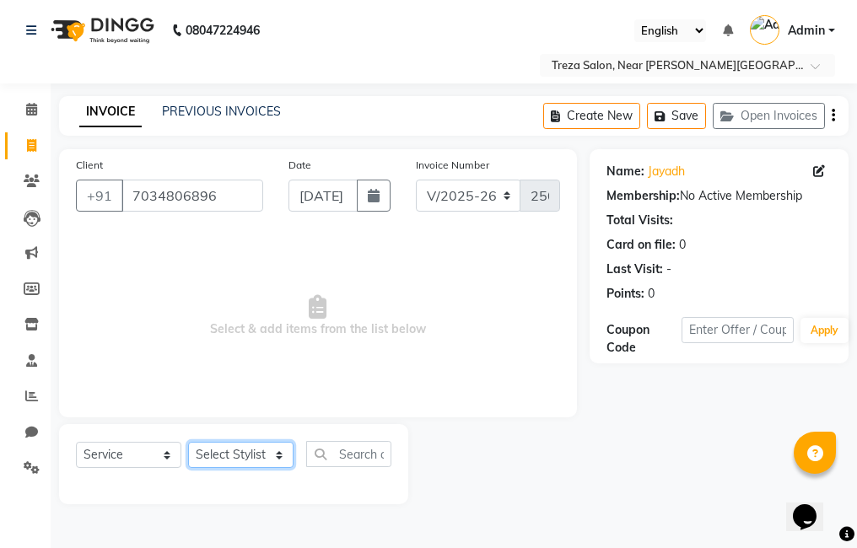
select select "85971"
click at [188, 442] on select "Select Stylist [PERSON_NAME] Amulie Anju [PERSON_NAME] [PERSON_NAME] Jeeshma [P…" at bounding box center [240, 455] width 105 height 26
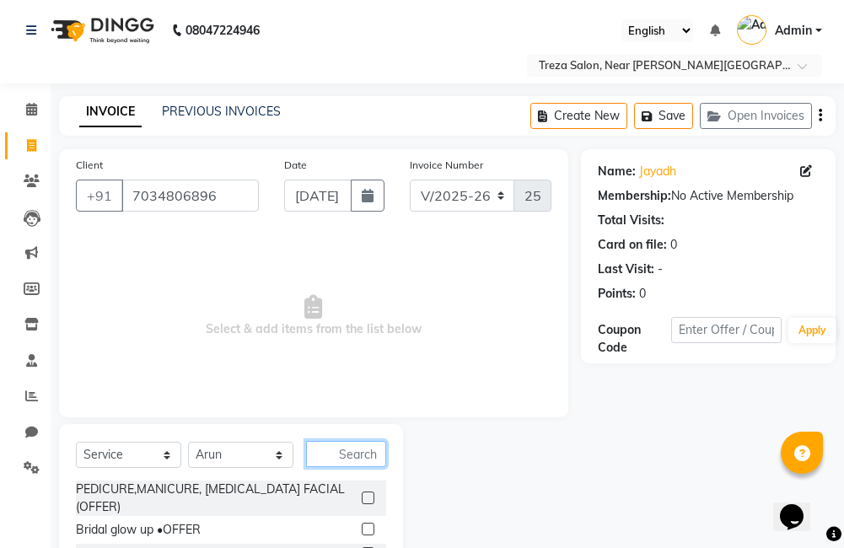
click at [347, 465] on input "text" at bounding box center [346, 454] width 80 height 26
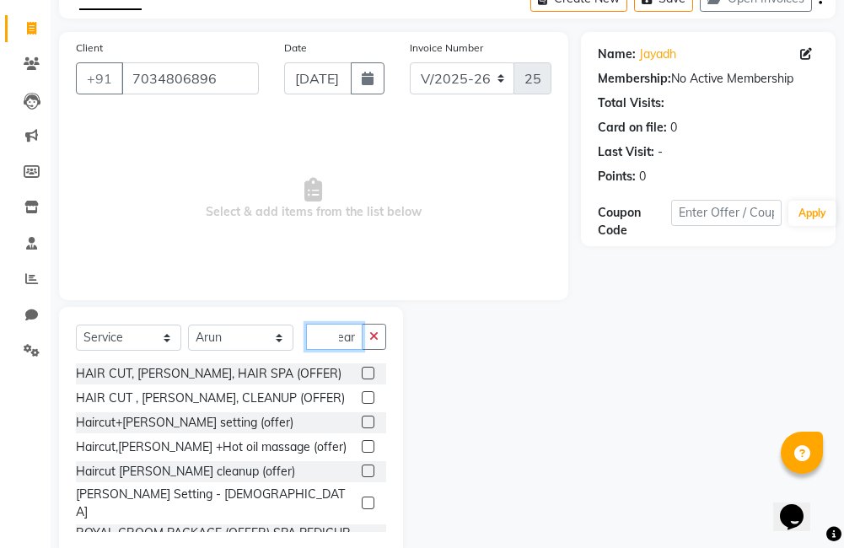
scroll to position [150, 0]
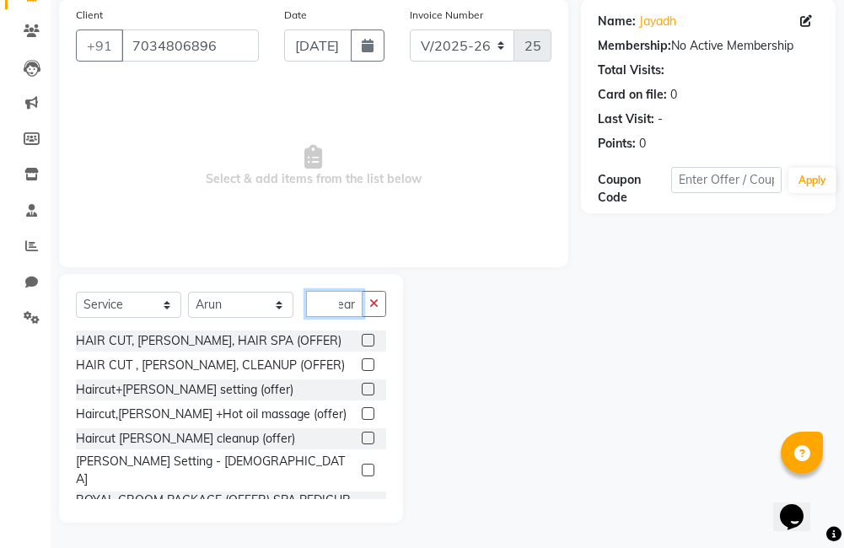
type input "bear"
click at [362, 466] on label at bounding box center [368, 470] width 13 height 13
click at [362, 466] on input "checkbox" at bounding box center [367, 471] width 11 height 11
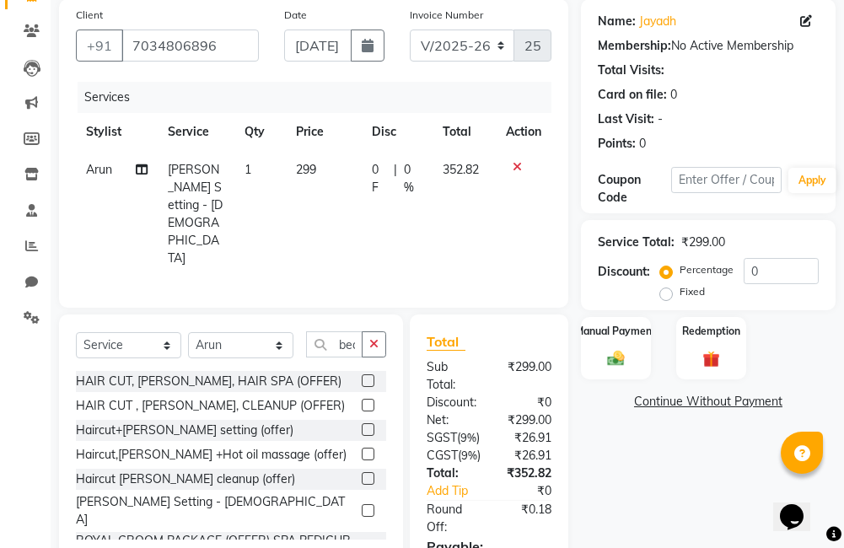
checkbox input "false"
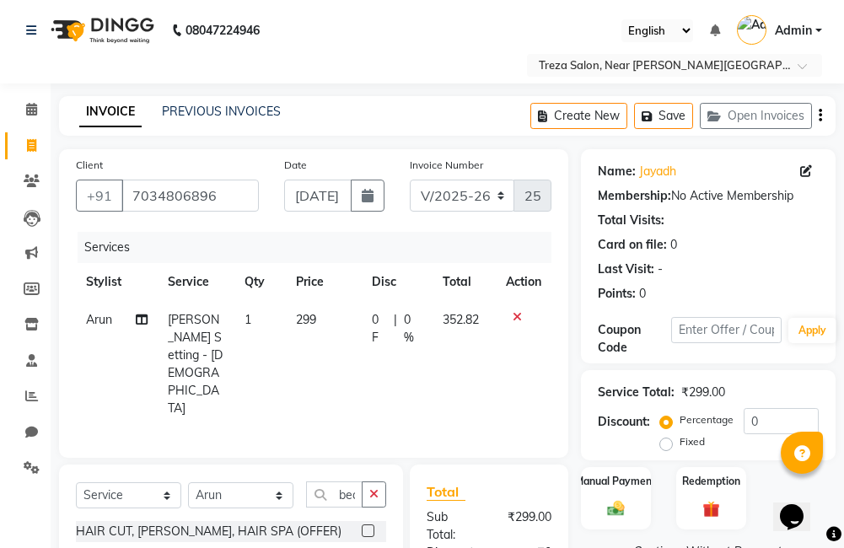
click at [821, 116] on icon "button" at bounding box center [820, 116] width 3 height 1
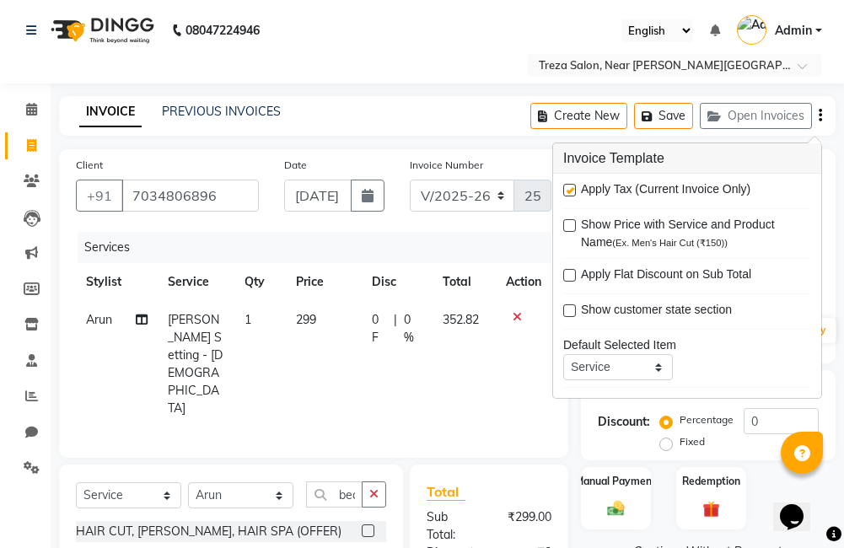
click at [568, 191] on label at bounding box center [569, 190] width 13 height 13
click at [568, 191] on input "checkbox" at bounding box center [568, 191] width 11 height 11
checkbox input "false"
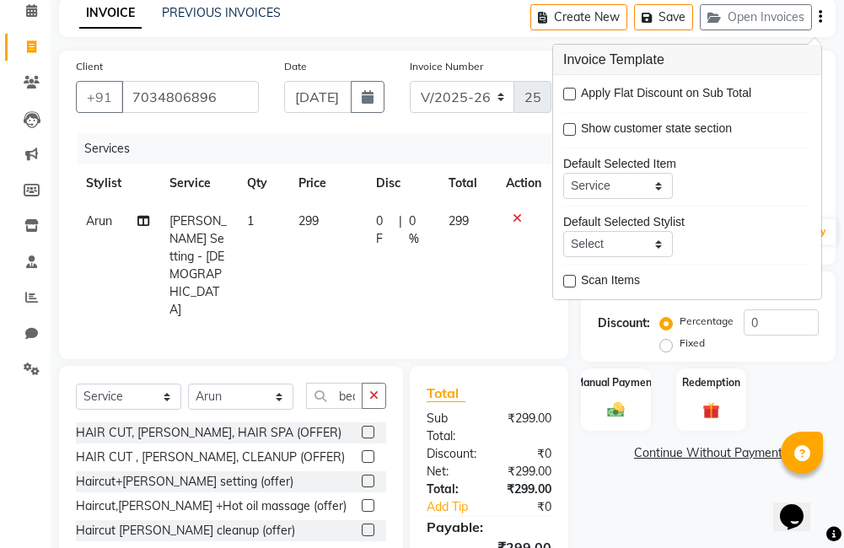
scroll to position [170, 0]
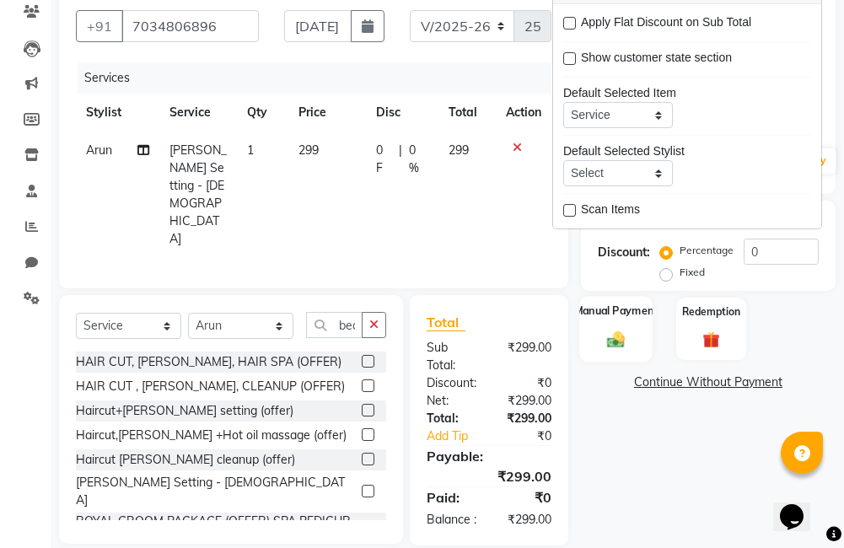
click at [637, 326] on div "Manual Payment" at bounding box center [615, 329] width 73 height 66
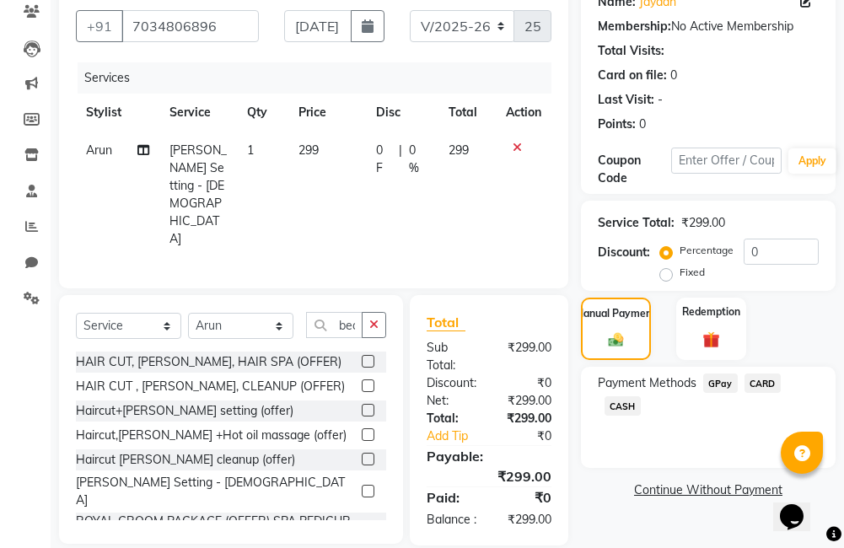
click at [721, 383] on span "GPay" at bounding box center [720, 383] width 35 height 19
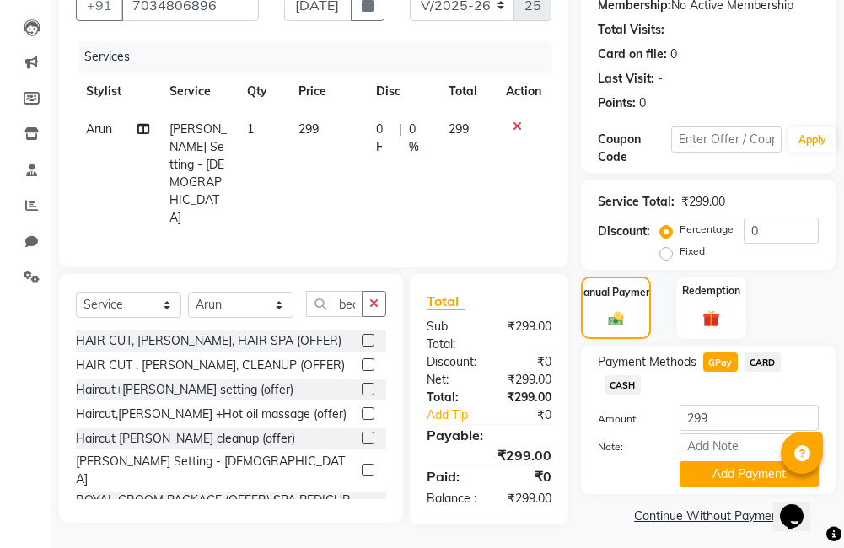
scroll to position [197, 0]
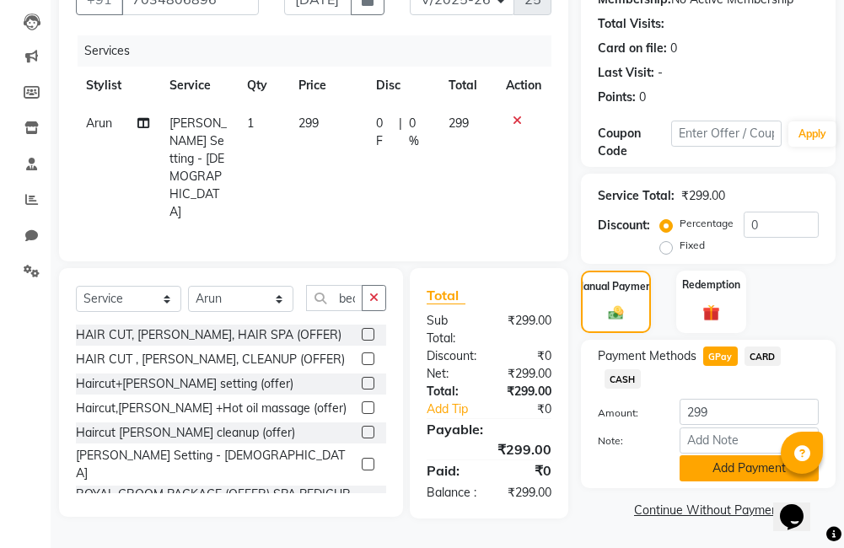
click at [726, 467] on button "Add Payment" at bounding box center [749, 468] width 139 height 26
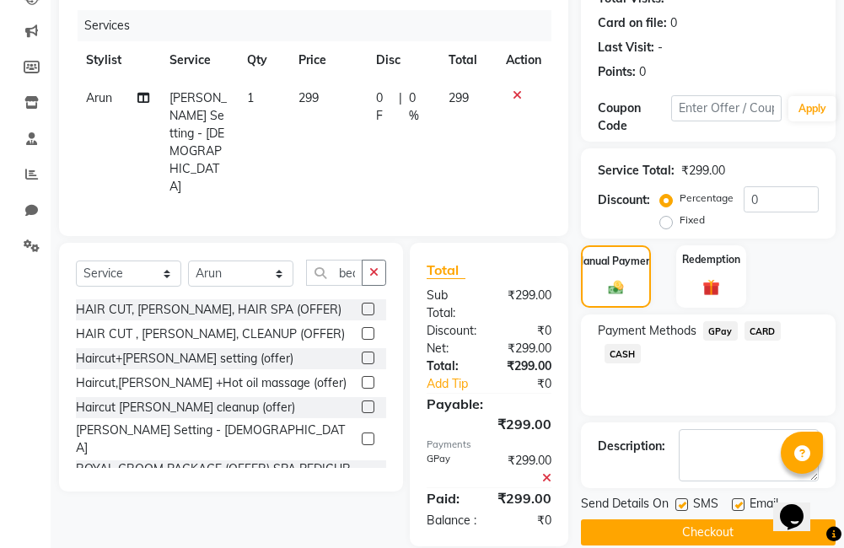
scroll to position [245, 0]
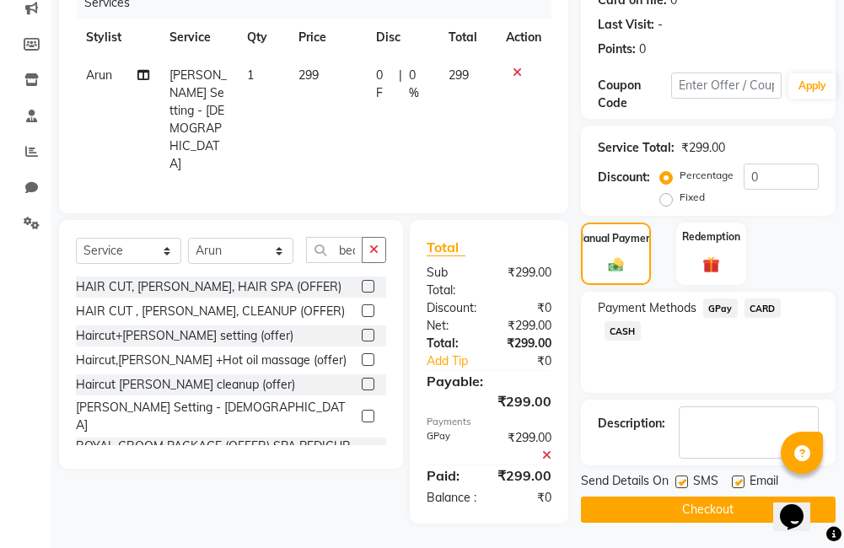
click at [715, 504] on button "Checkout" at bounding box center [708, 510] width 255 height 26
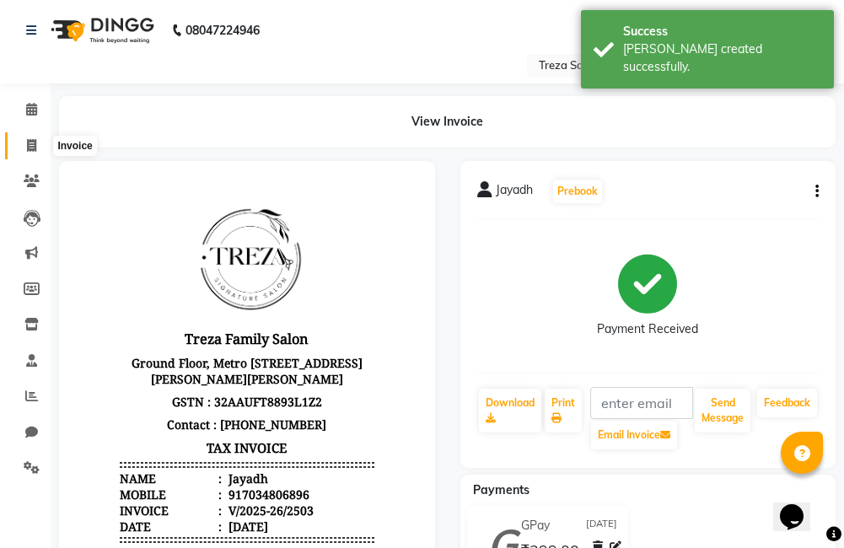
click at [37, 148] on span at bounding box center [32, 146] width 30 height 19
select select "service"
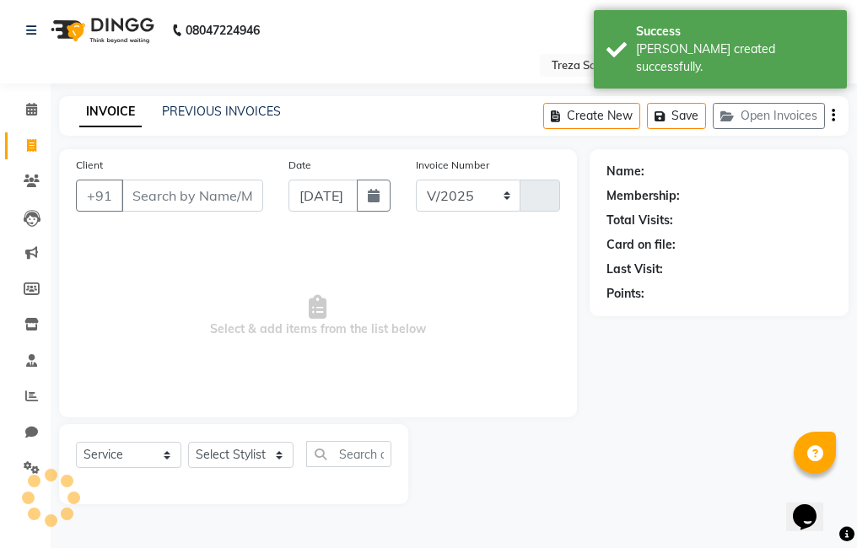
select select "7633"
type input "2504"
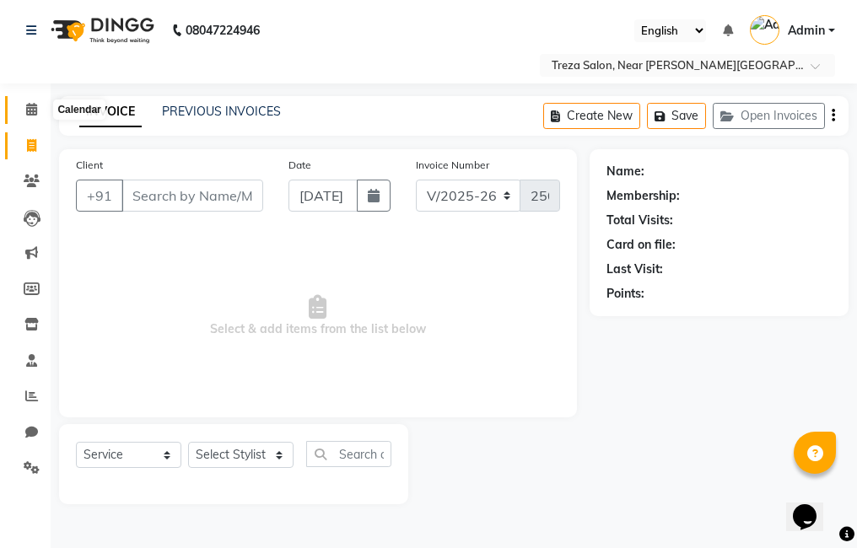
click at [29, 109] on icon at bounding box center [31, 109] width 11 height 13
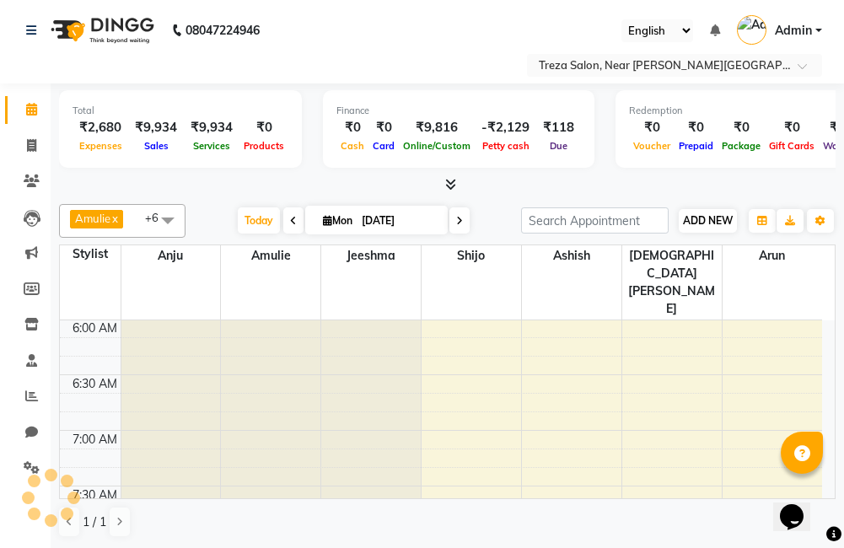
scroll to position [669, 0]
click at [717, 225] on span "ADD NEW" at bounding box center [708, 220] width 50 height 13
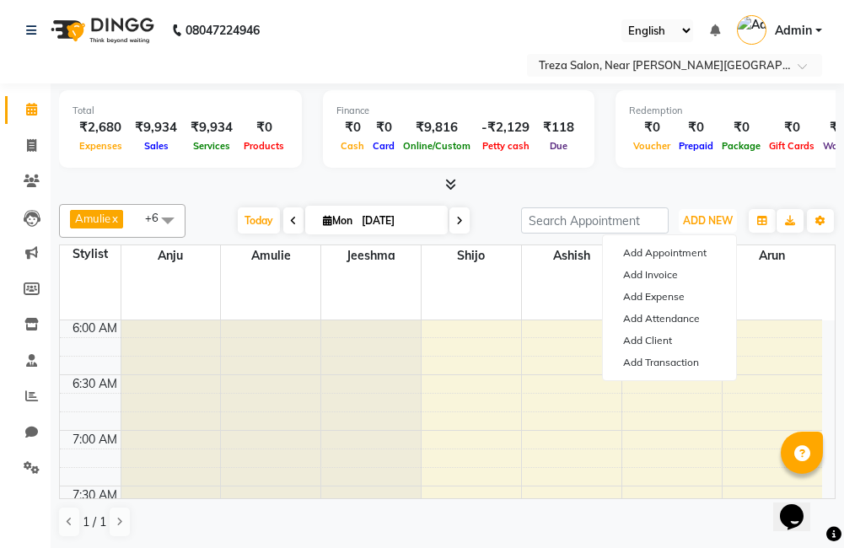
scroll to position [1, 0]
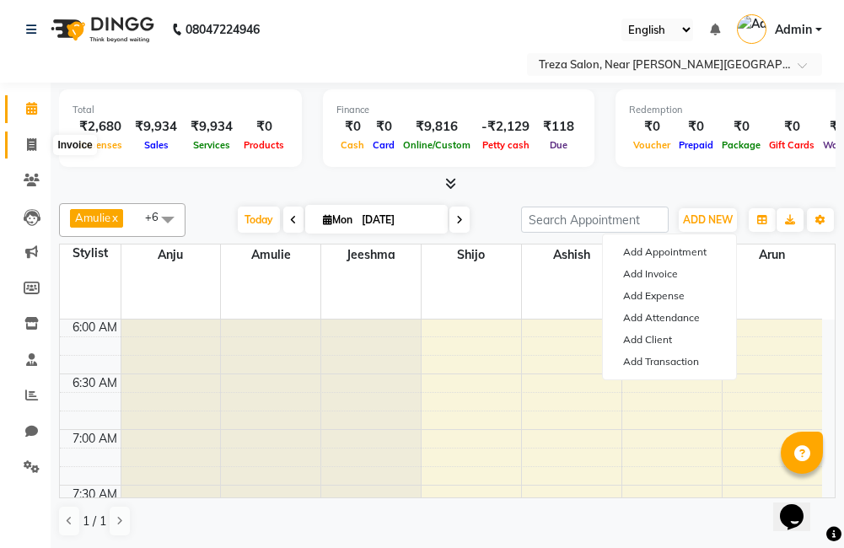
click at [30, 145] on icon at bounding box center [31, 144] width 9 height 13
select select "service"
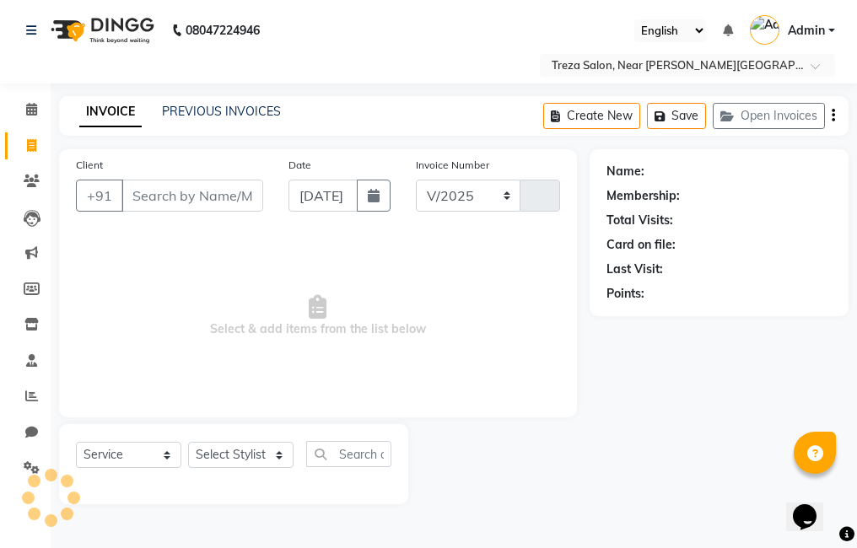
select select "7633"
type input "2504"
click at [243, 116] on link "PREVIOUS INVOICES" at bounding box center [221, 111] width 119 height 15
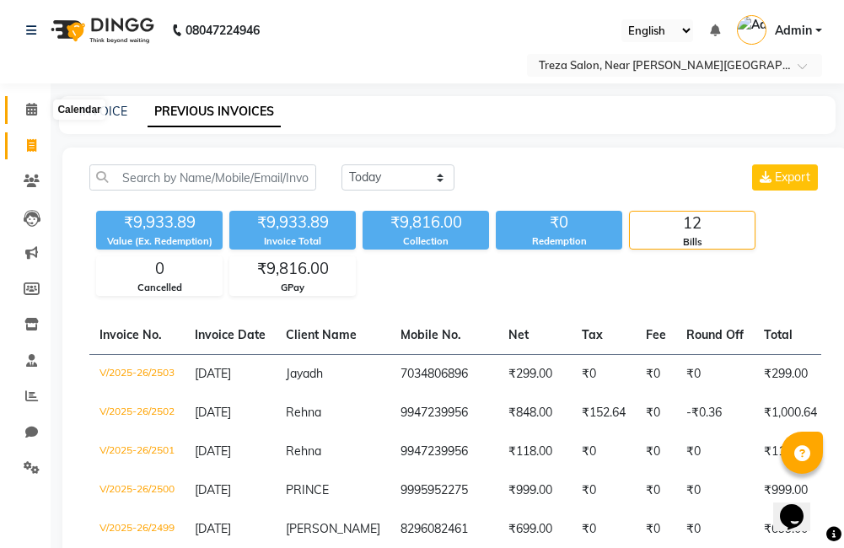
click at [33, 105] on icon at bounding box center [31, 109] width 11 height 13
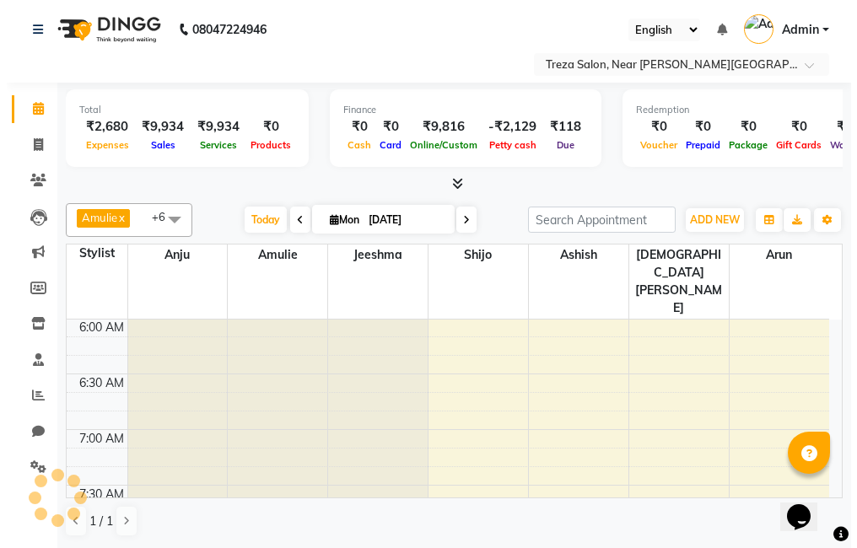
scroll to position [669, 0]
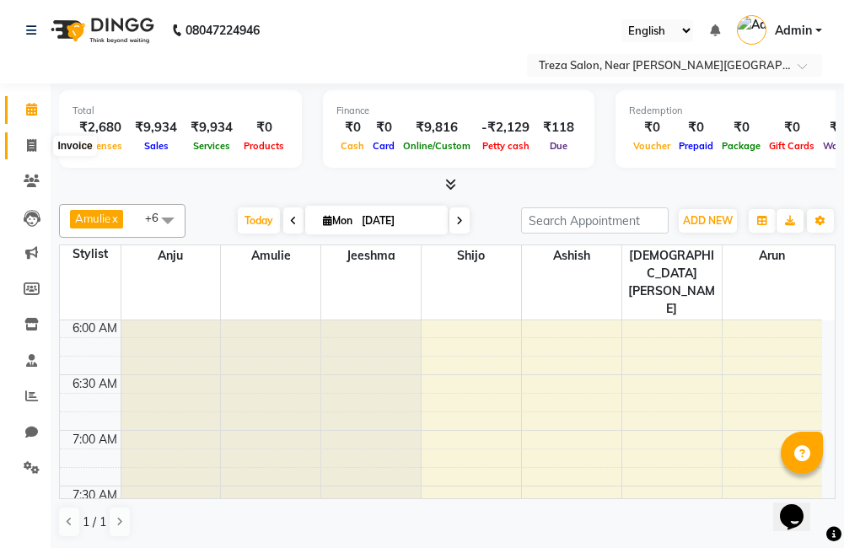
click at [24, 145] on span at bounding box center [32, 146] width 30 height 19
select select "service"
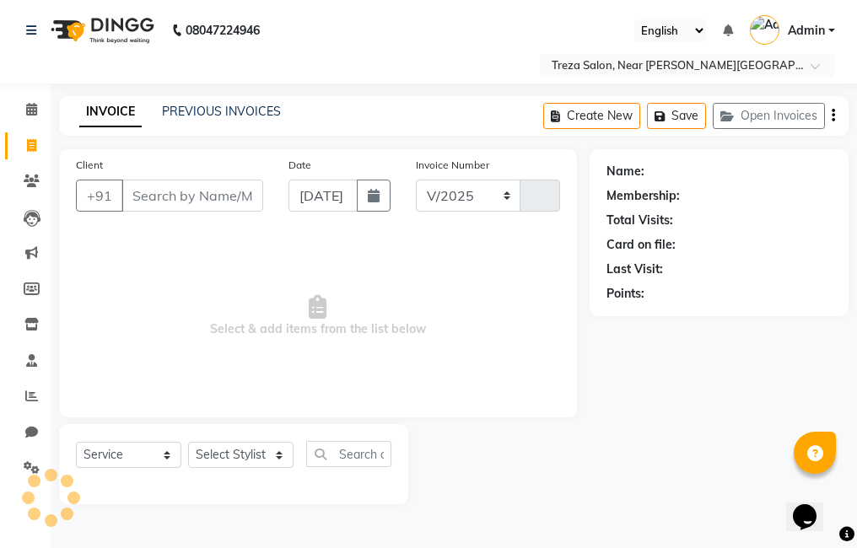
select select "7633"
type input "2504"
click at [26, 467] on icon at bounding box center [32, 467] width 16 height 13
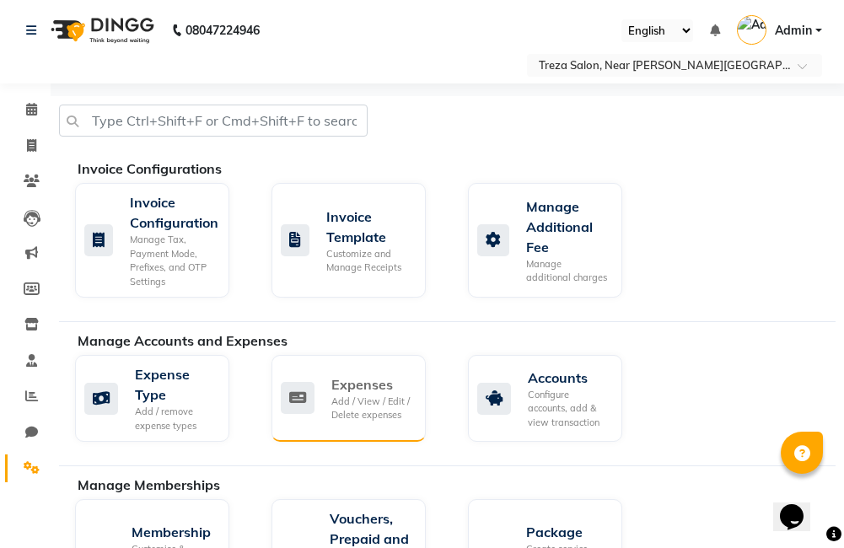
click at [337, 403] on div "Add / View / Edit / Delete expenses" at bounding box center [371, 409] width 81 height 28
